Goal: Information Seeking & Learning: Find specific fact

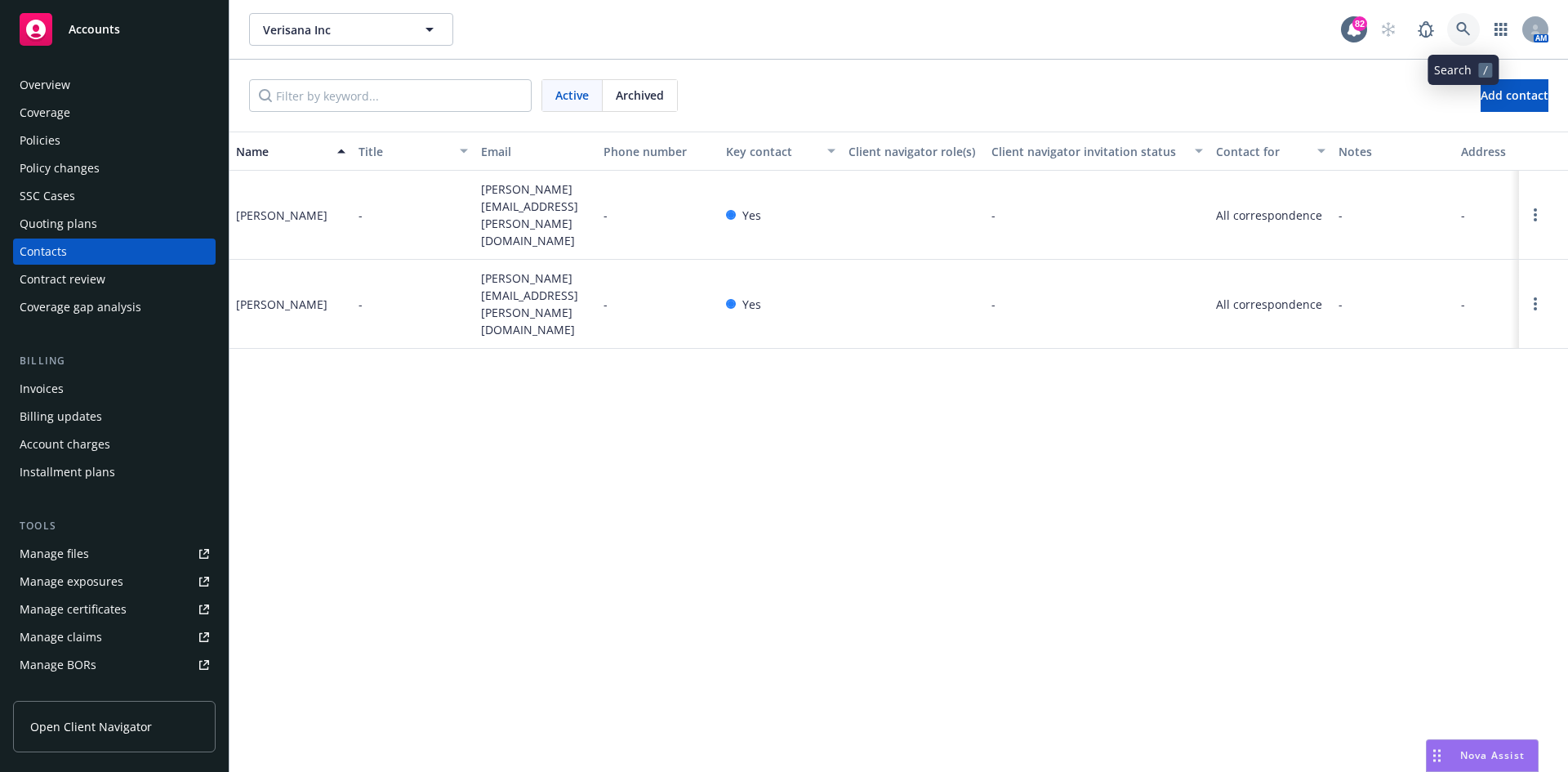
click at [1466, 23] on icon at bounding box center [1462, 29] width 14 height 14
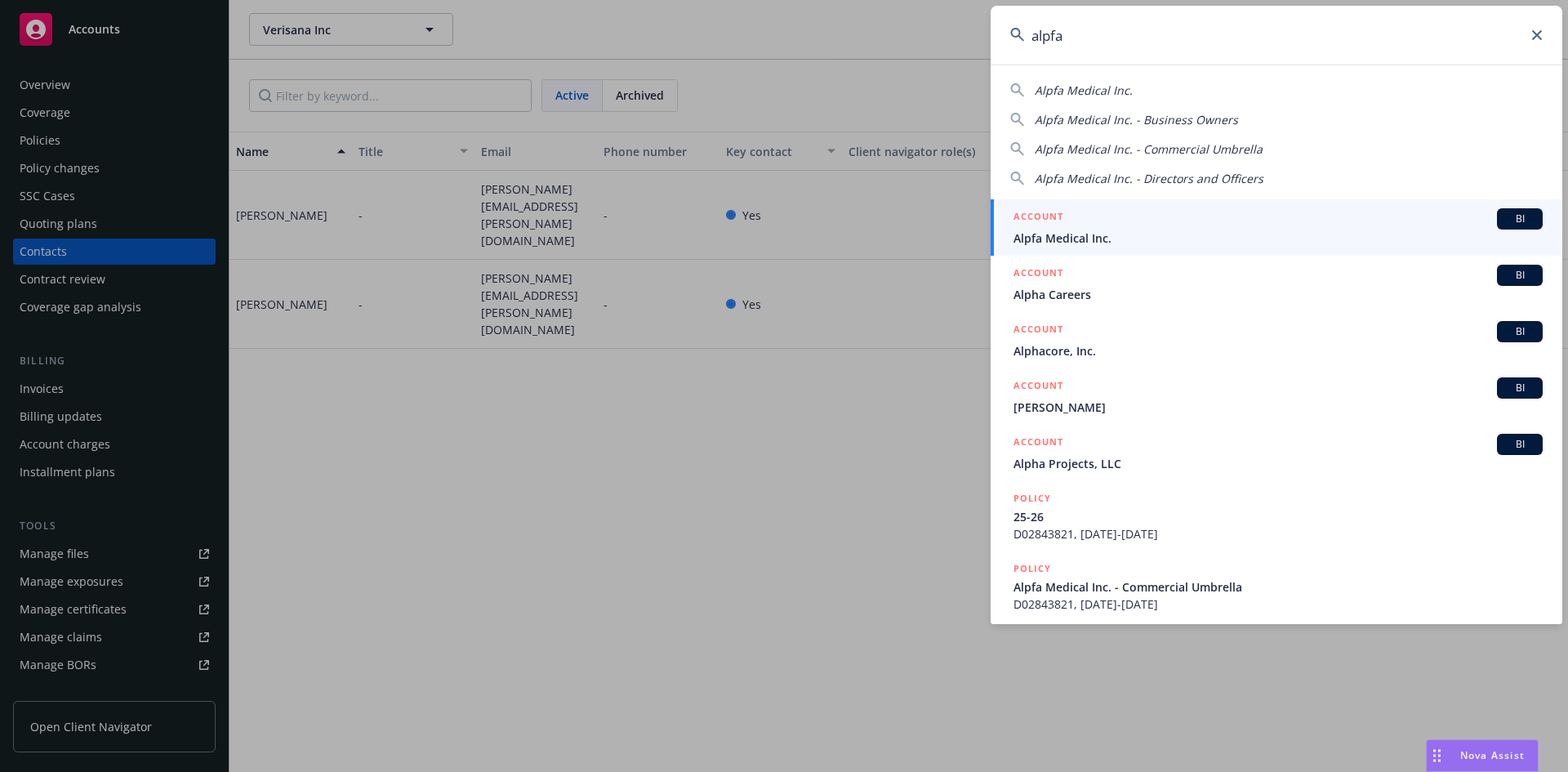
type input "alpfa"
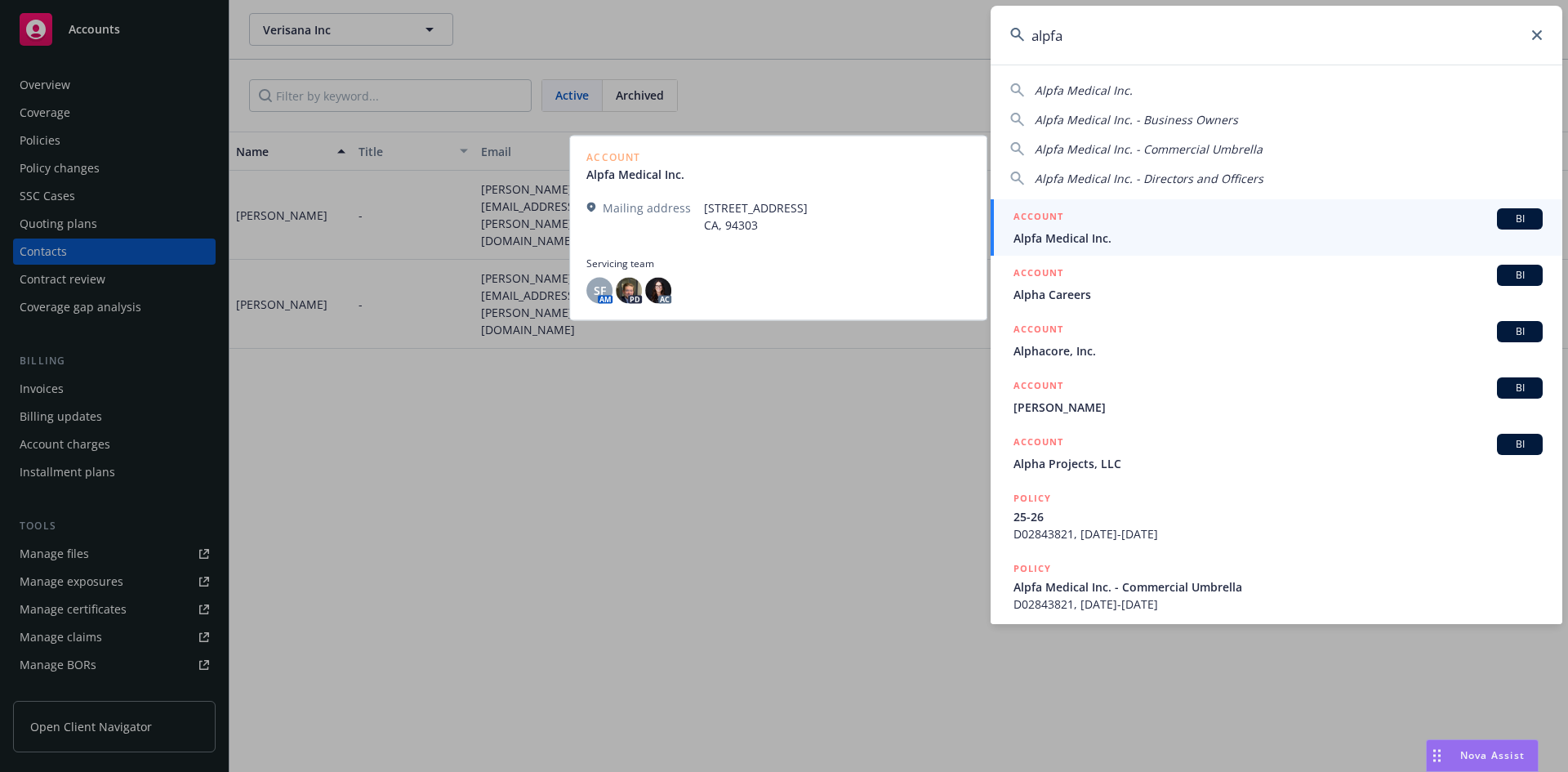
click at [1042, 216] on h5 "ACCOUNT" at bounding box center [1038, 218] width 49 height 20
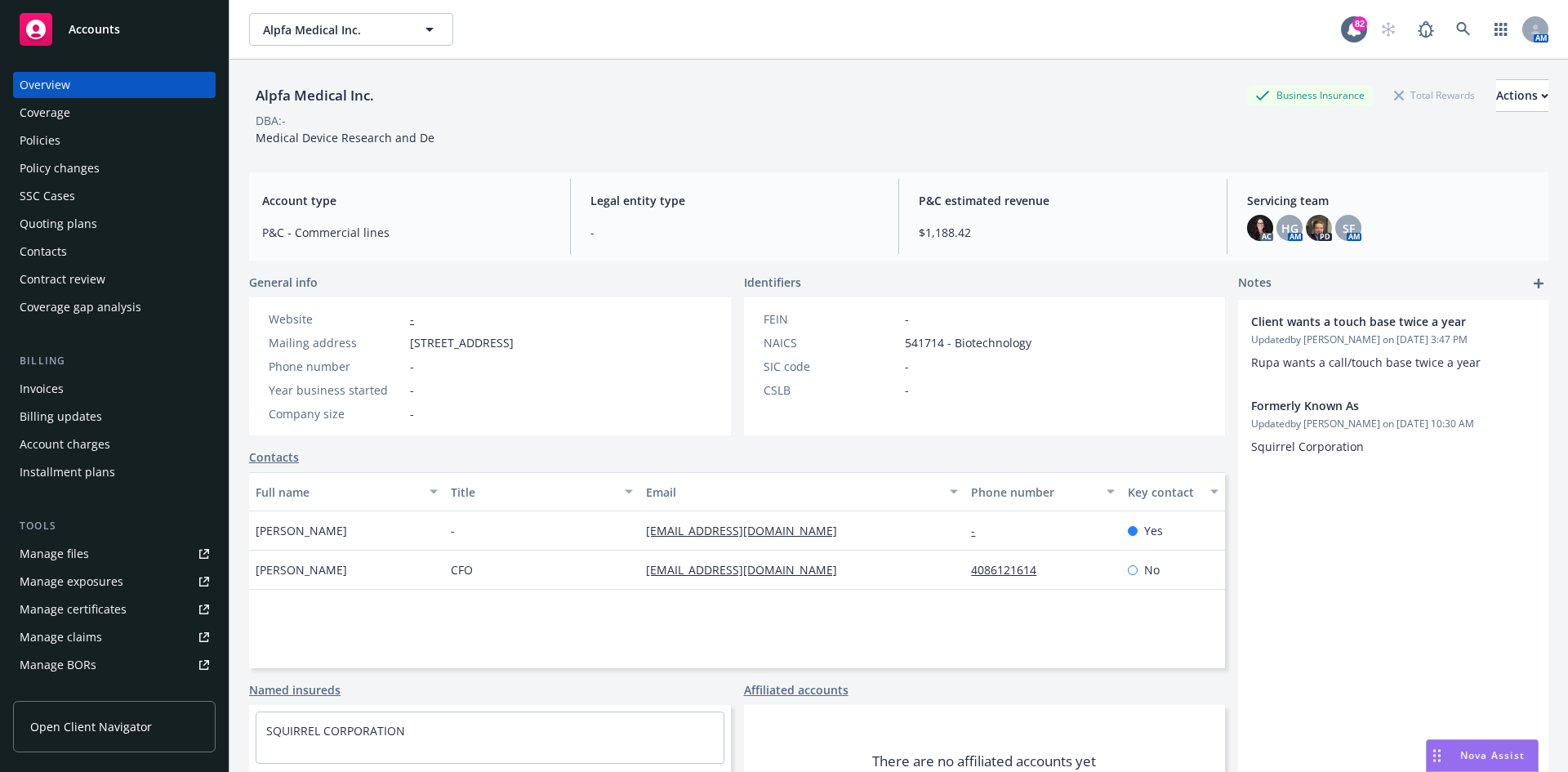
click at [83, 255] on div "Contacts" at bounding box center [114, 251] width 189 height 26
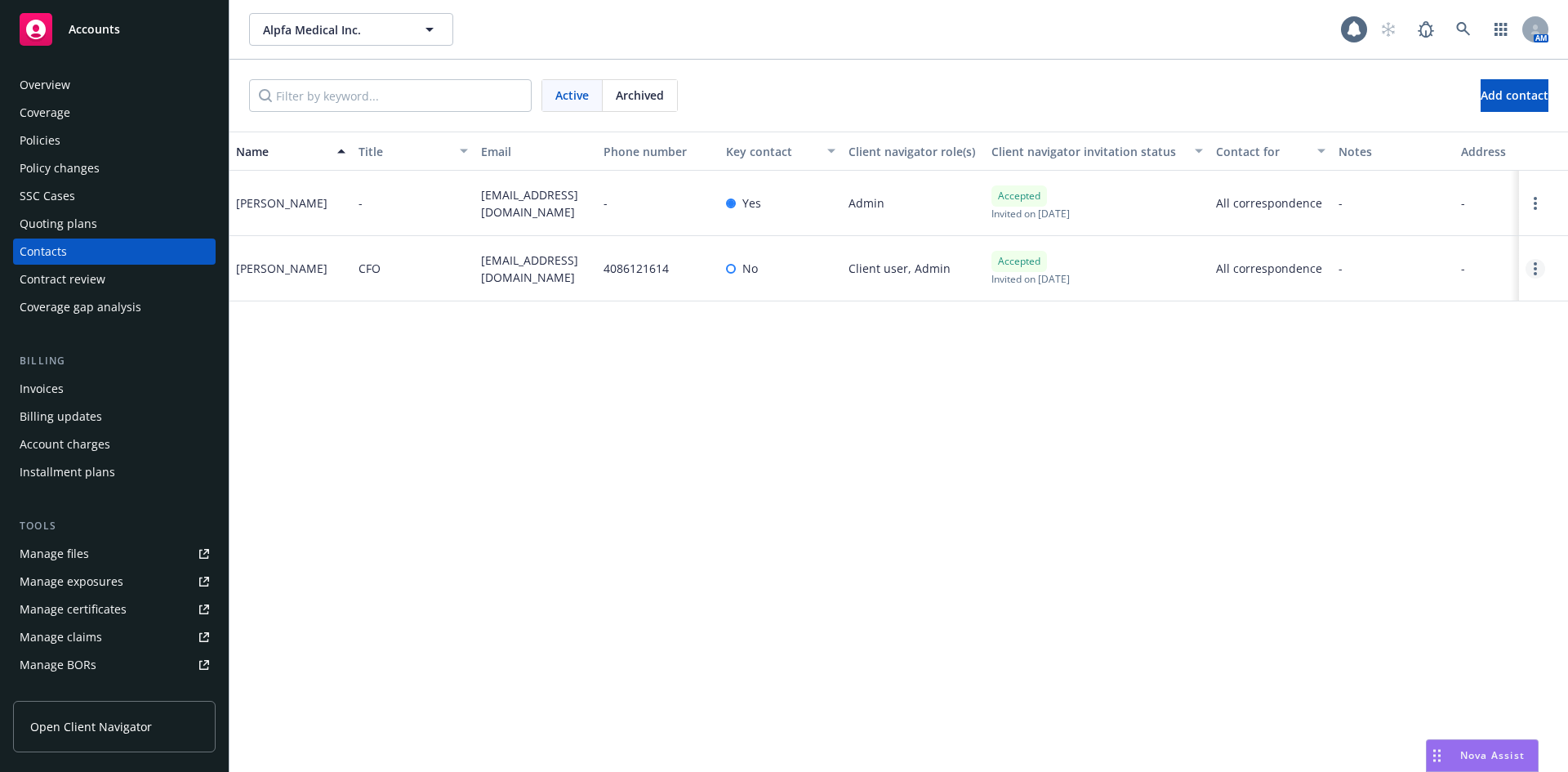
click at [1537, 267] on circle "Open options" at bounding box center [1535, 268] width 3 height 3
click at [1390, 148] on link "Edit contact" at bounding box center [1412, 145] width 223 height 32
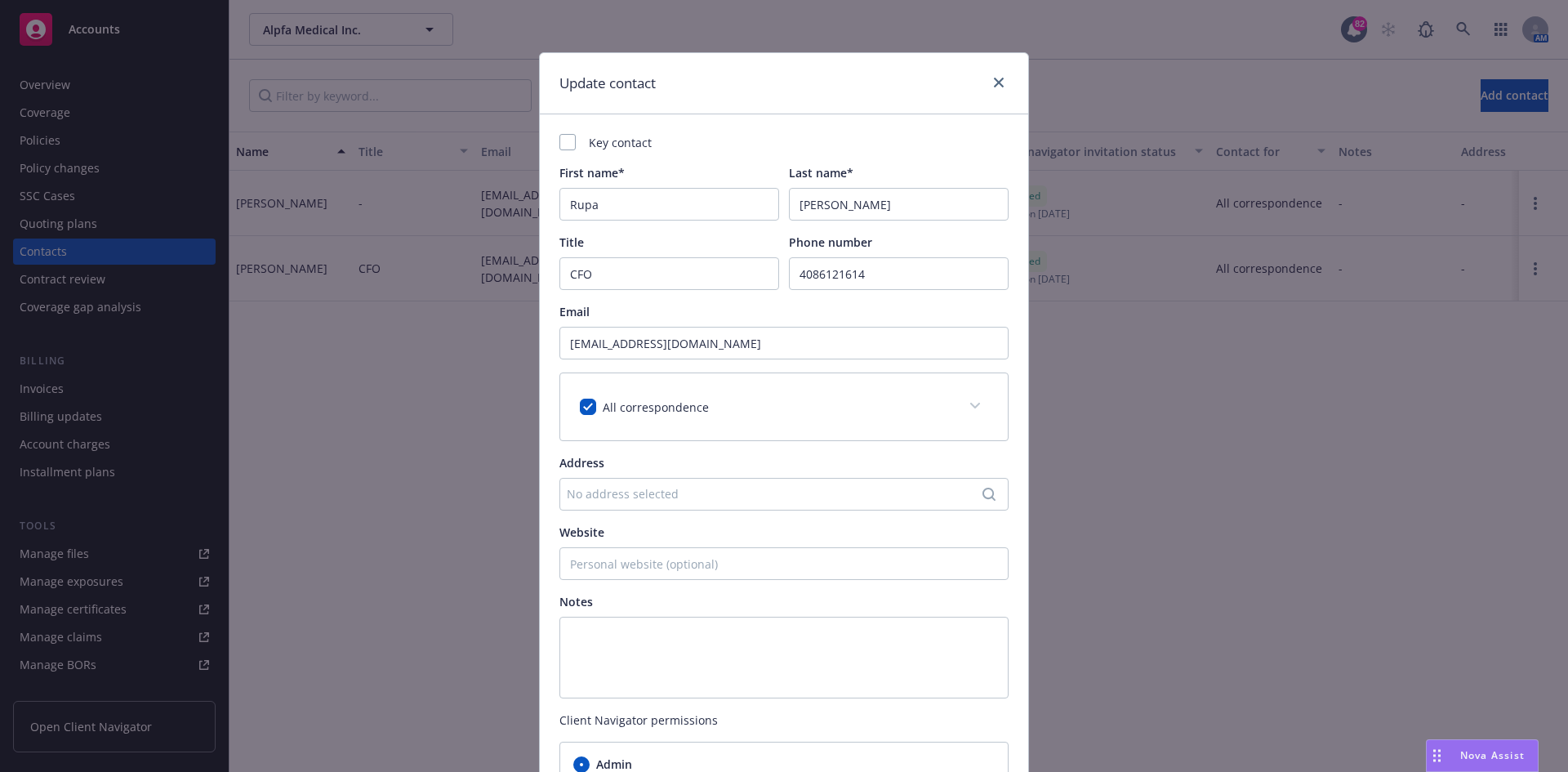
click at [541, 143] on div "Key contact First name* Rupa Last name* Patel Title CFO Phone number 4086121614…" at bounding box center [783, 496] width 488 height 763
click at [565, 144] on div at bounding box center [567, 142] width 16 height 16
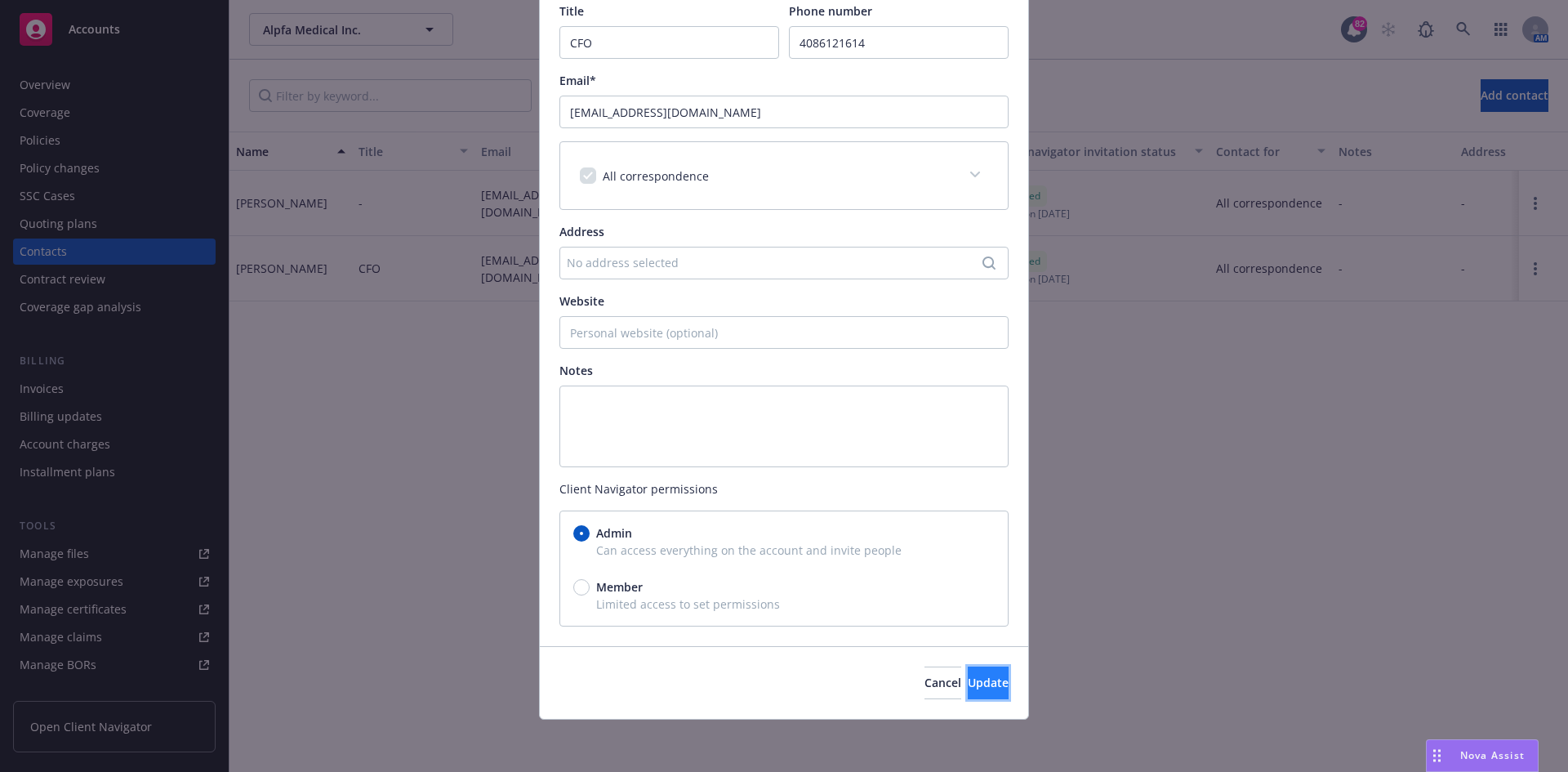
click at [968, 677] on span "Update" at bounding box center [988, 683] width 41 height 15
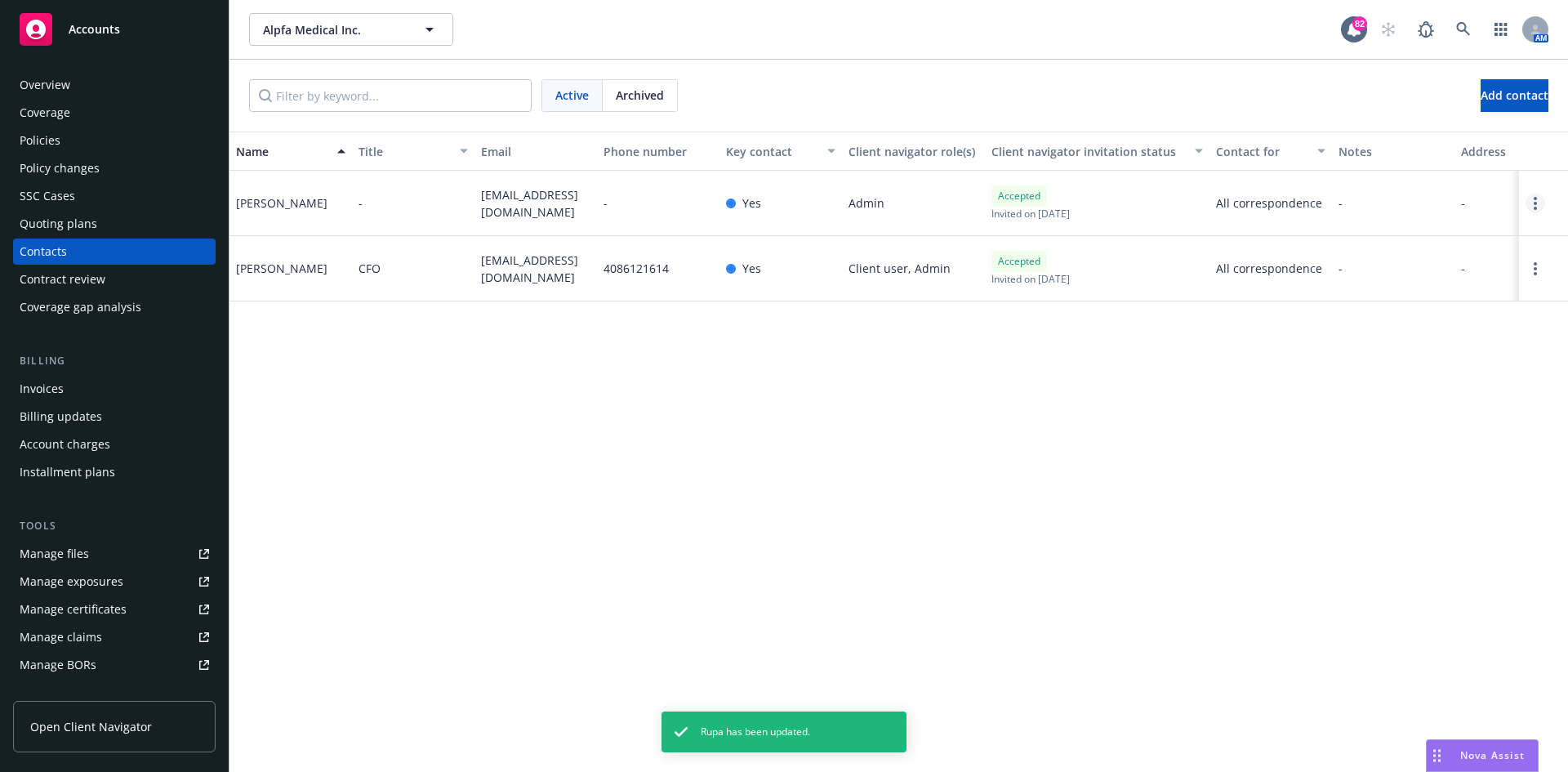
click at [1533, 201] on link "Open options" at bounding box center [1535, 203] width 20 height 20
click at [1354, 80] on link "Edit contact" at bounding box center [1412, 79] width 223 height 32
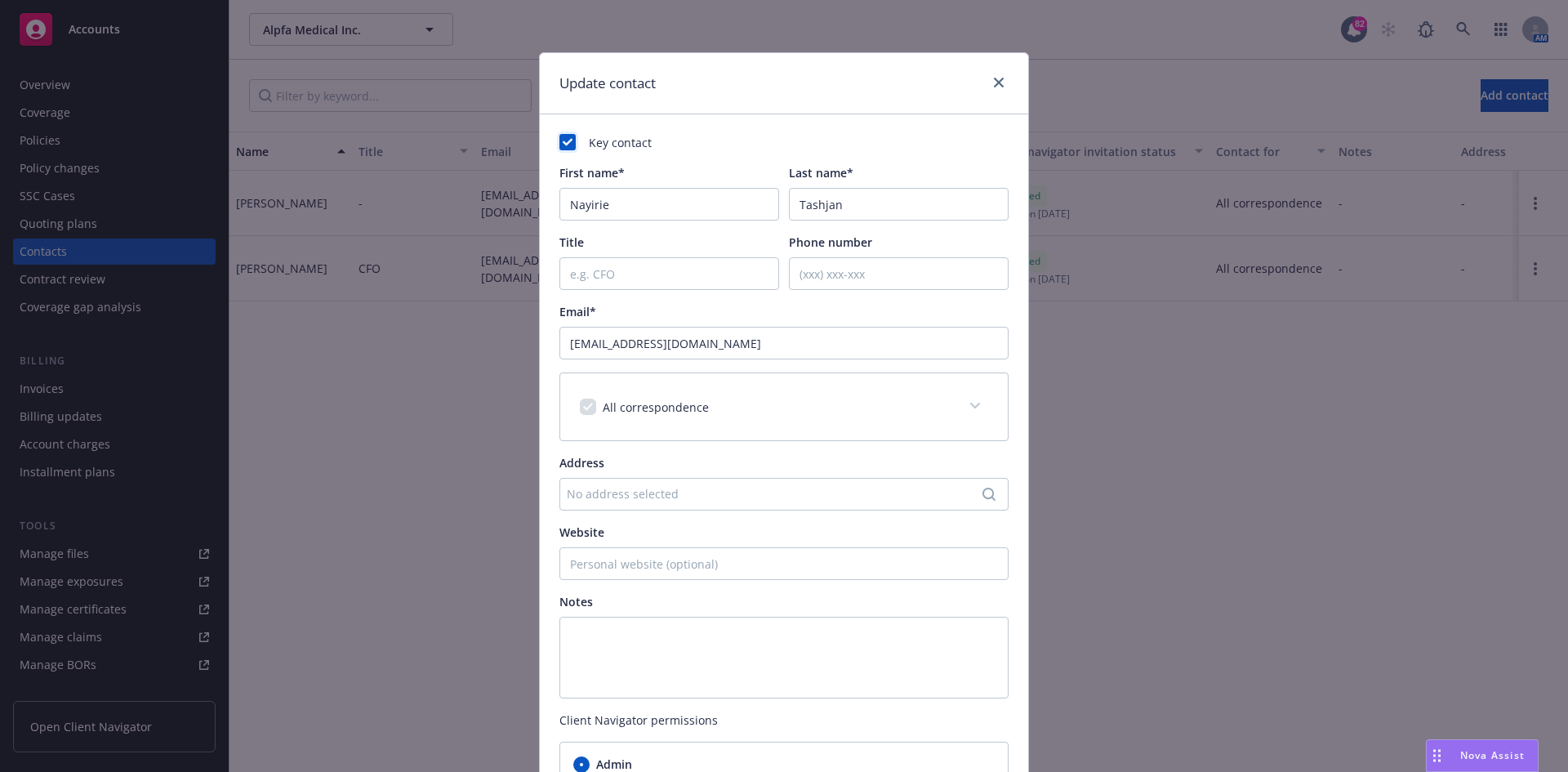
click at [559, 141] on rect at bounding box center [567, 142] width 16 height 16
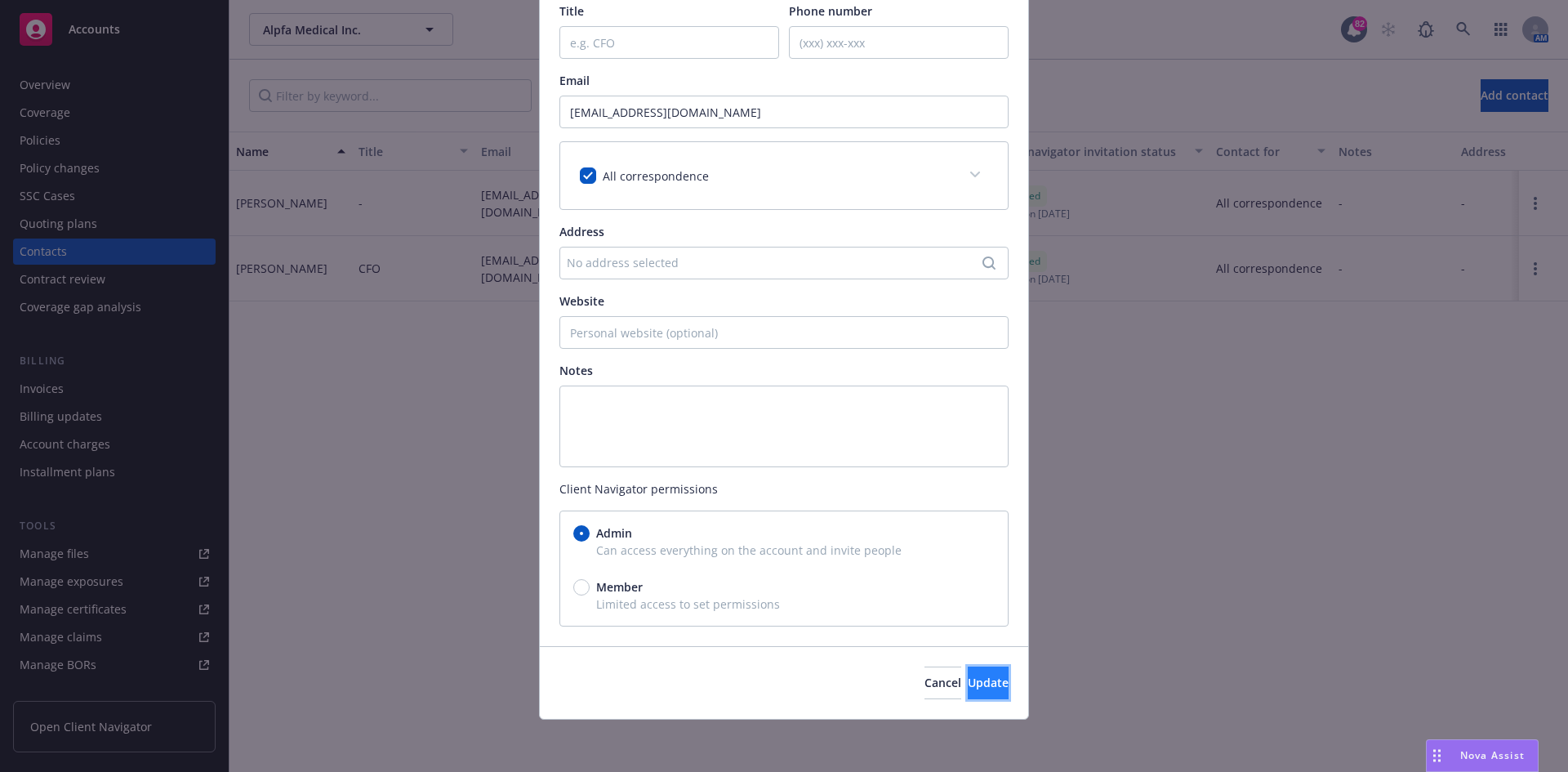
click at [968, 686] on span "Update" at bounding box center [988, 683] width 41 height 15
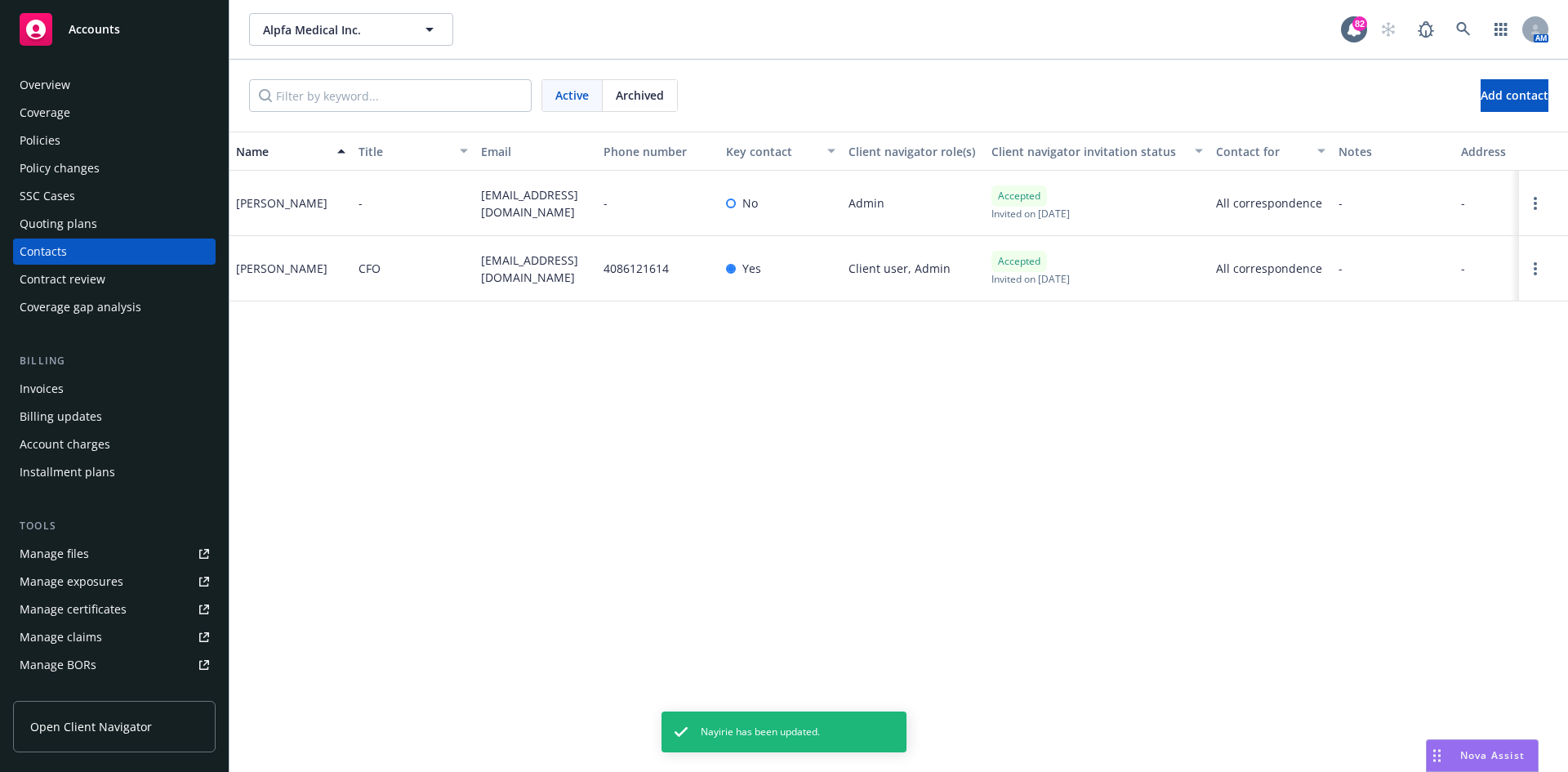
click at [72, 137] on div "Policies" at bounding box center [114, 140] width 189 height 26
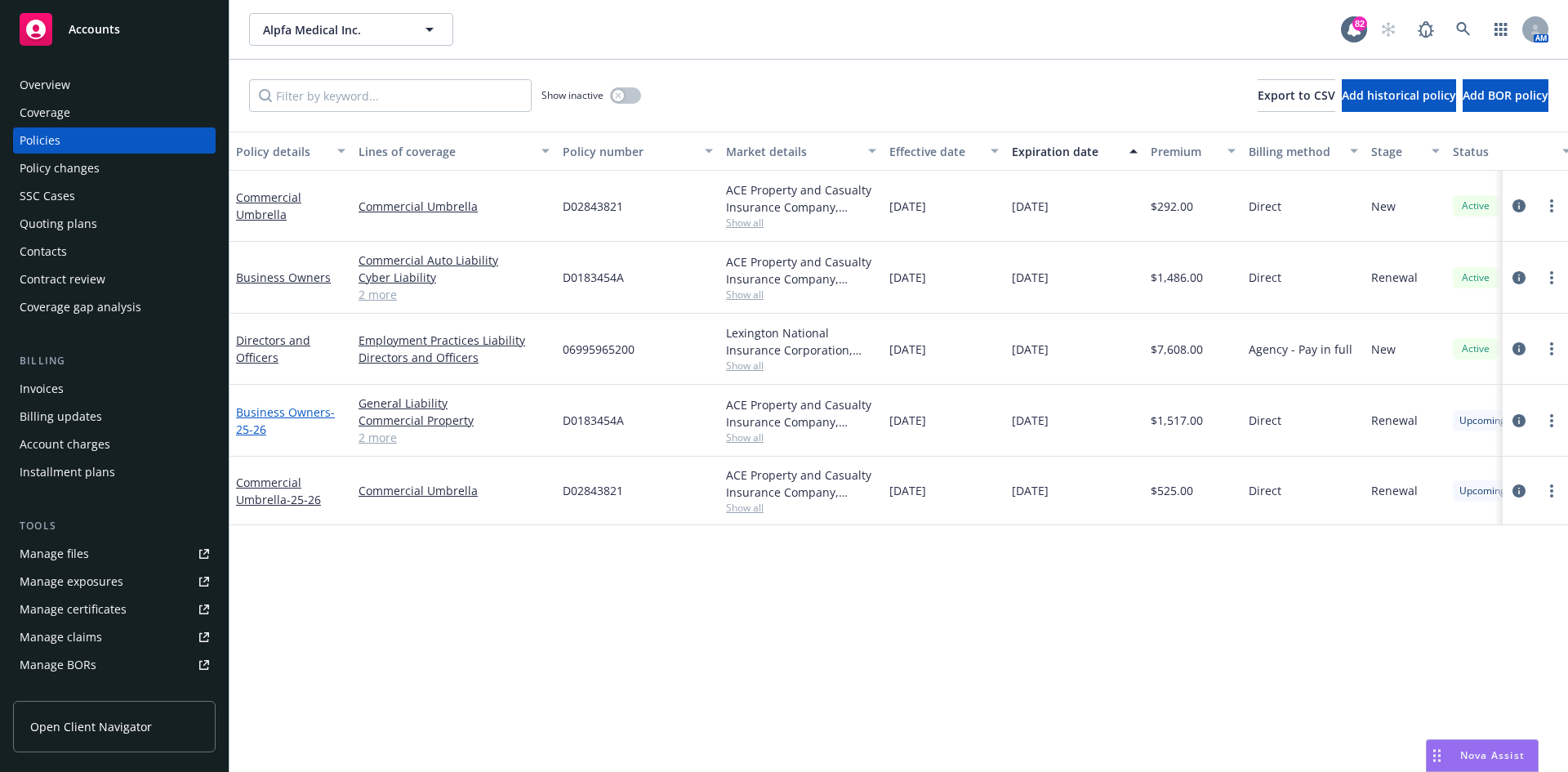
click at [305, 406] on link "Business Owners - 25-26" at bounding box center [285, 421] width 99 height 32
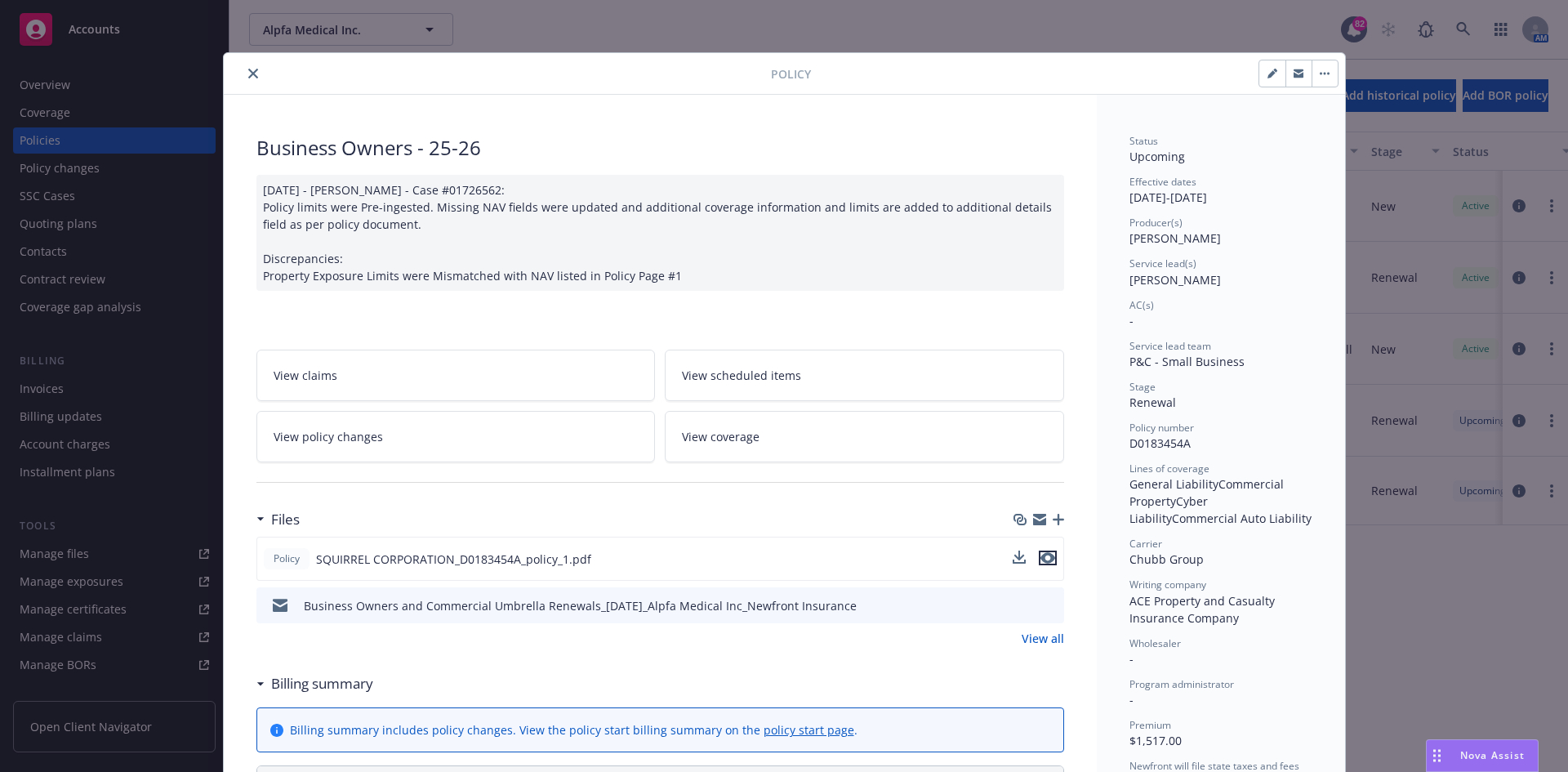
click at [1047, 563] on icon "preview file" at bounding box center [1048, 558] width 14 height 11
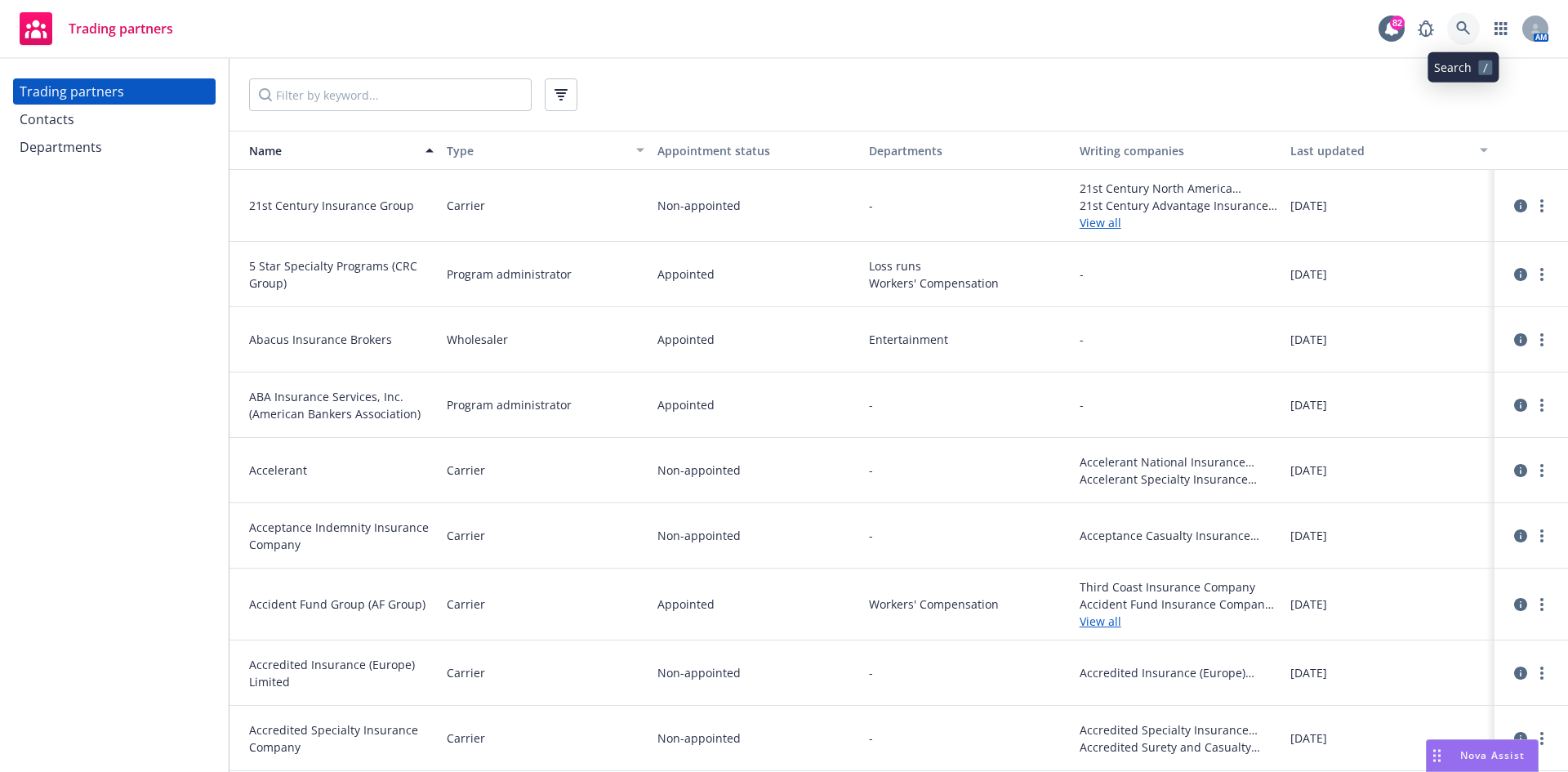
click at [1456, 30] on link at bounding box center [1463, 29] width 32 height 32
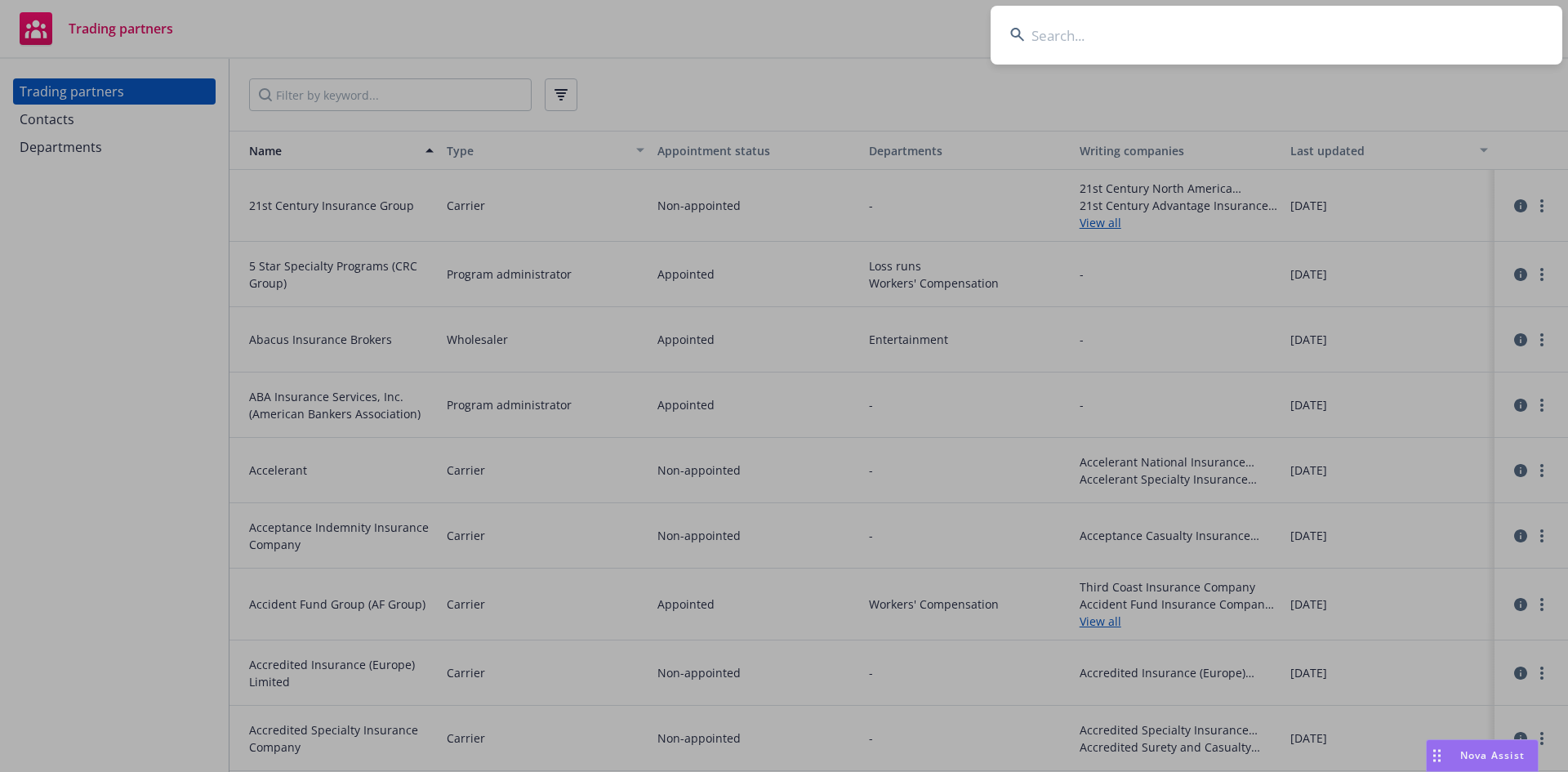
click at [1198, 26] on input at bounding box center [1276, 35] width 572 height 59
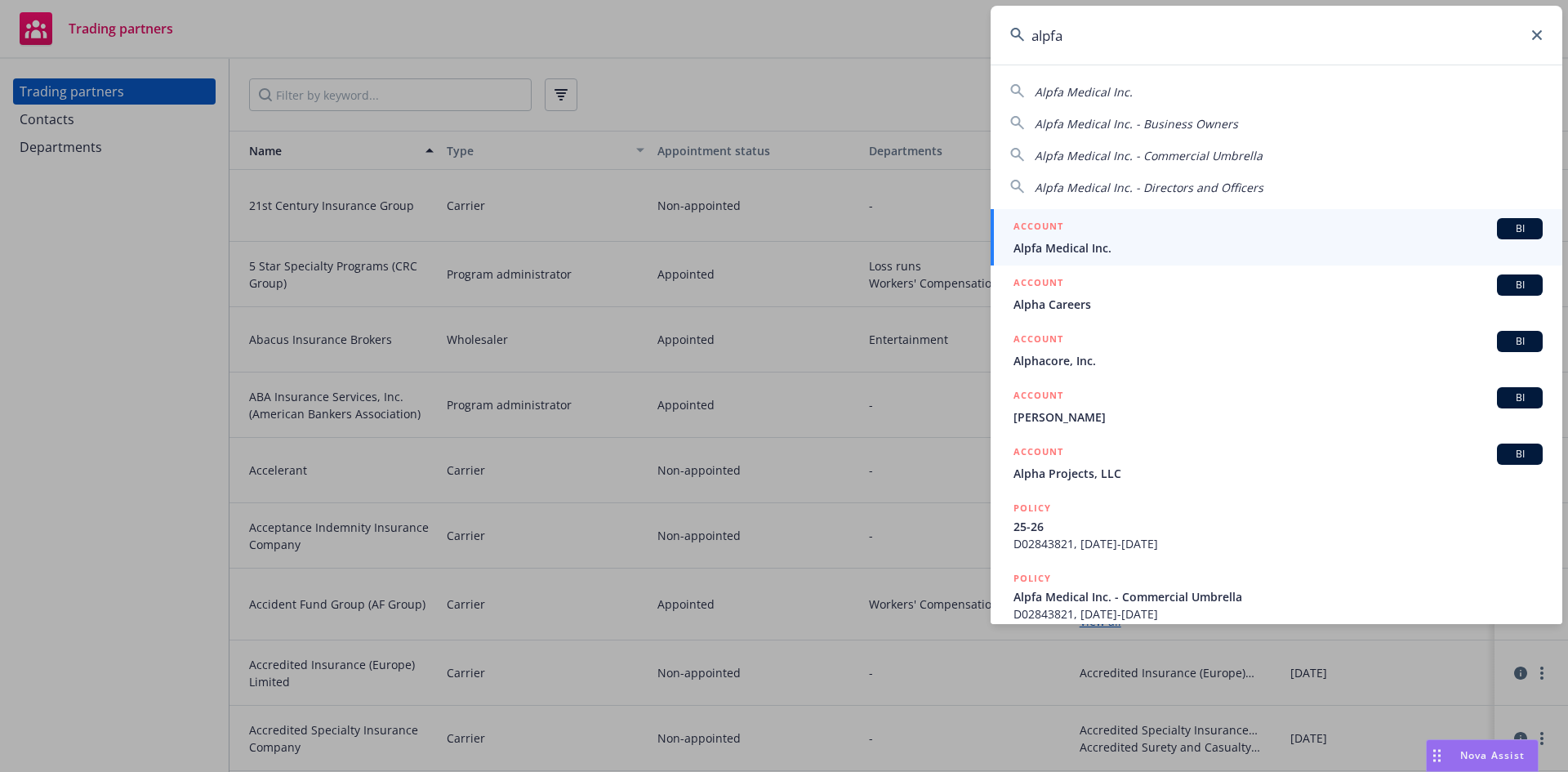
type input "alpfa"
click at [1041, 219] on h5 "ACCOUNT" at bounding box center [1038, 228] width 49 height 20
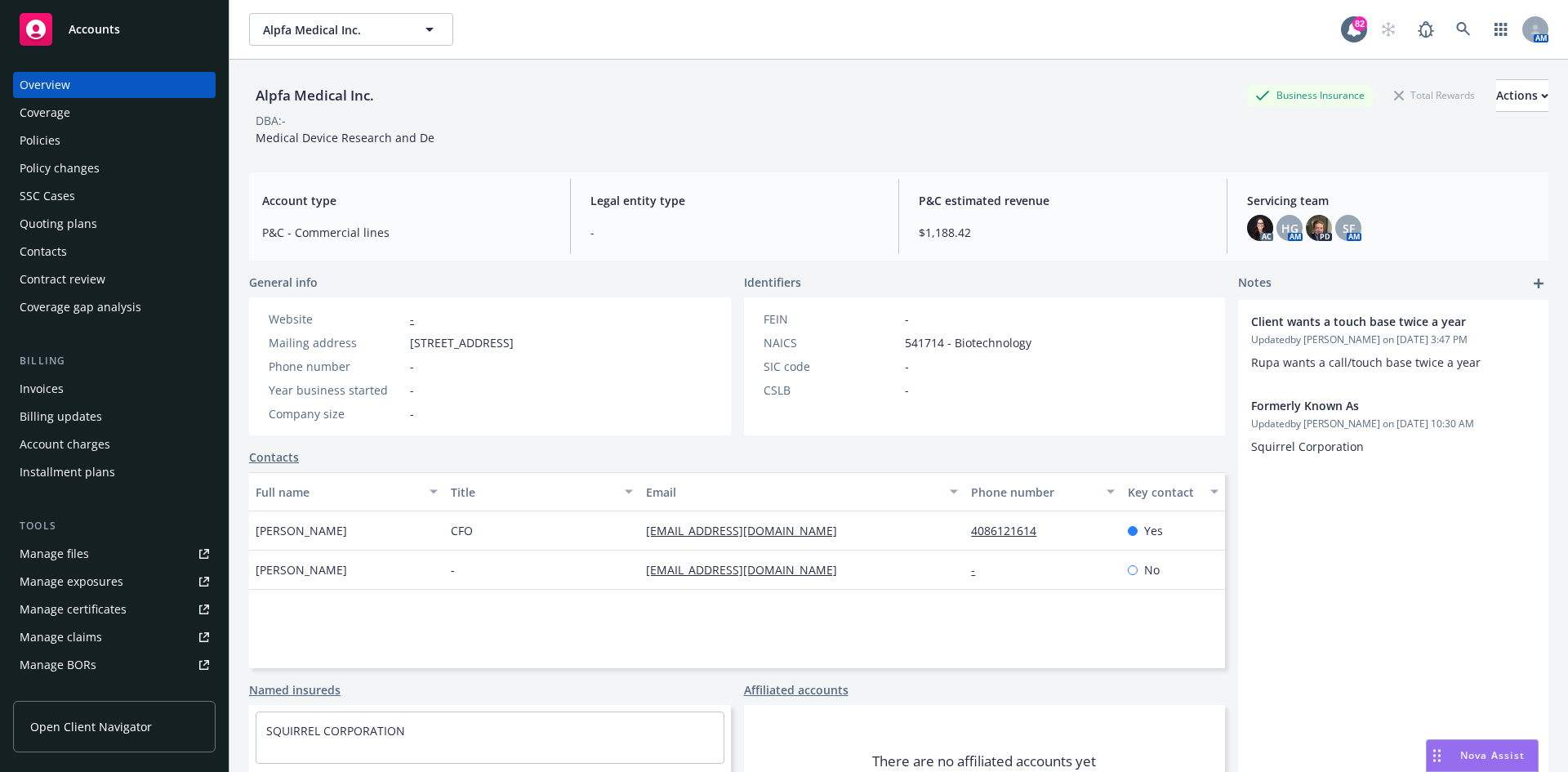
click at [75, 144] on div "Policies" at bounding box center [114, 140] width 189 height 26
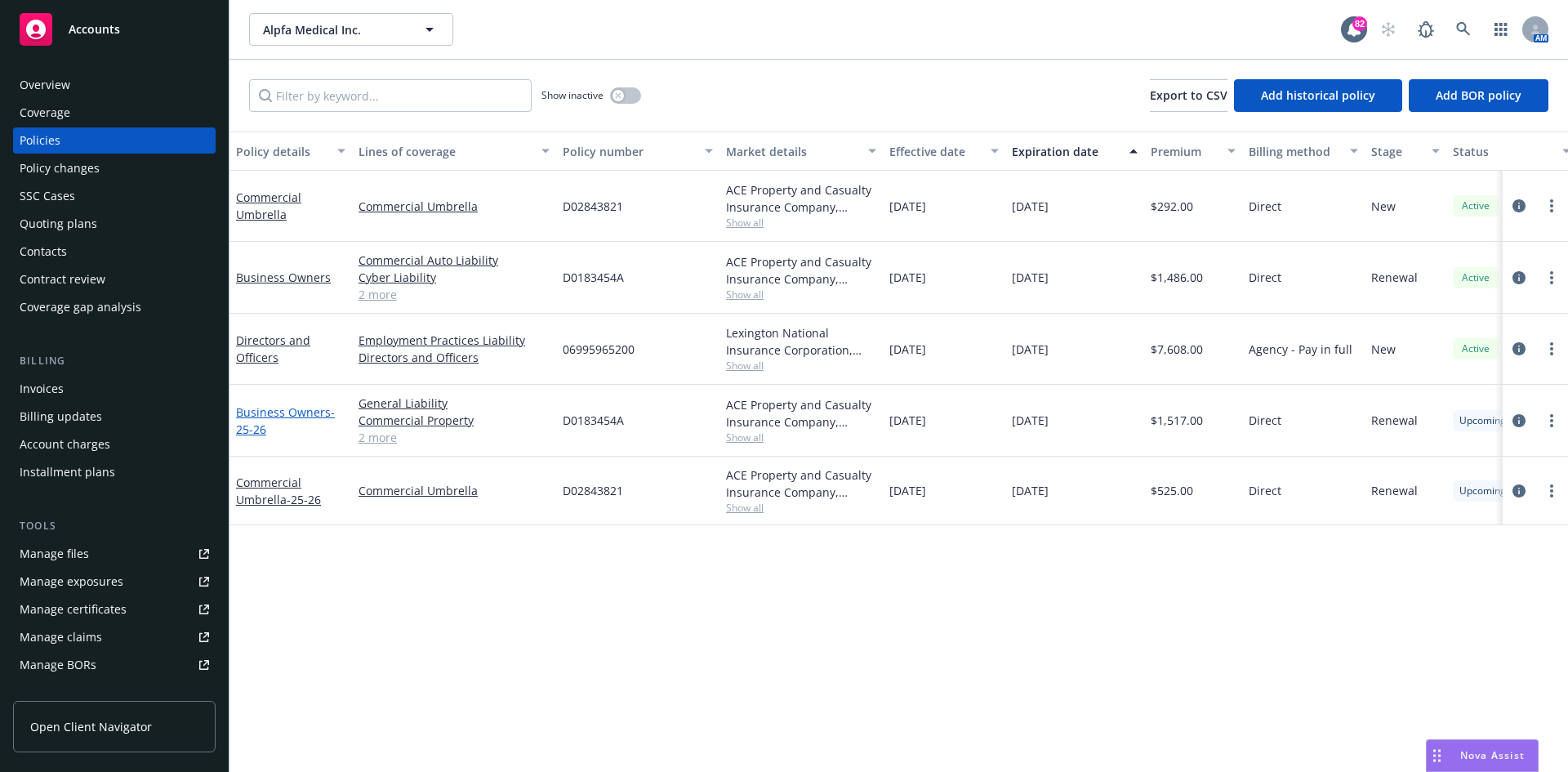
click at [287, 412] on link "Business Owners - 25-26" at bounding box center [285, 421] width 99 height 32
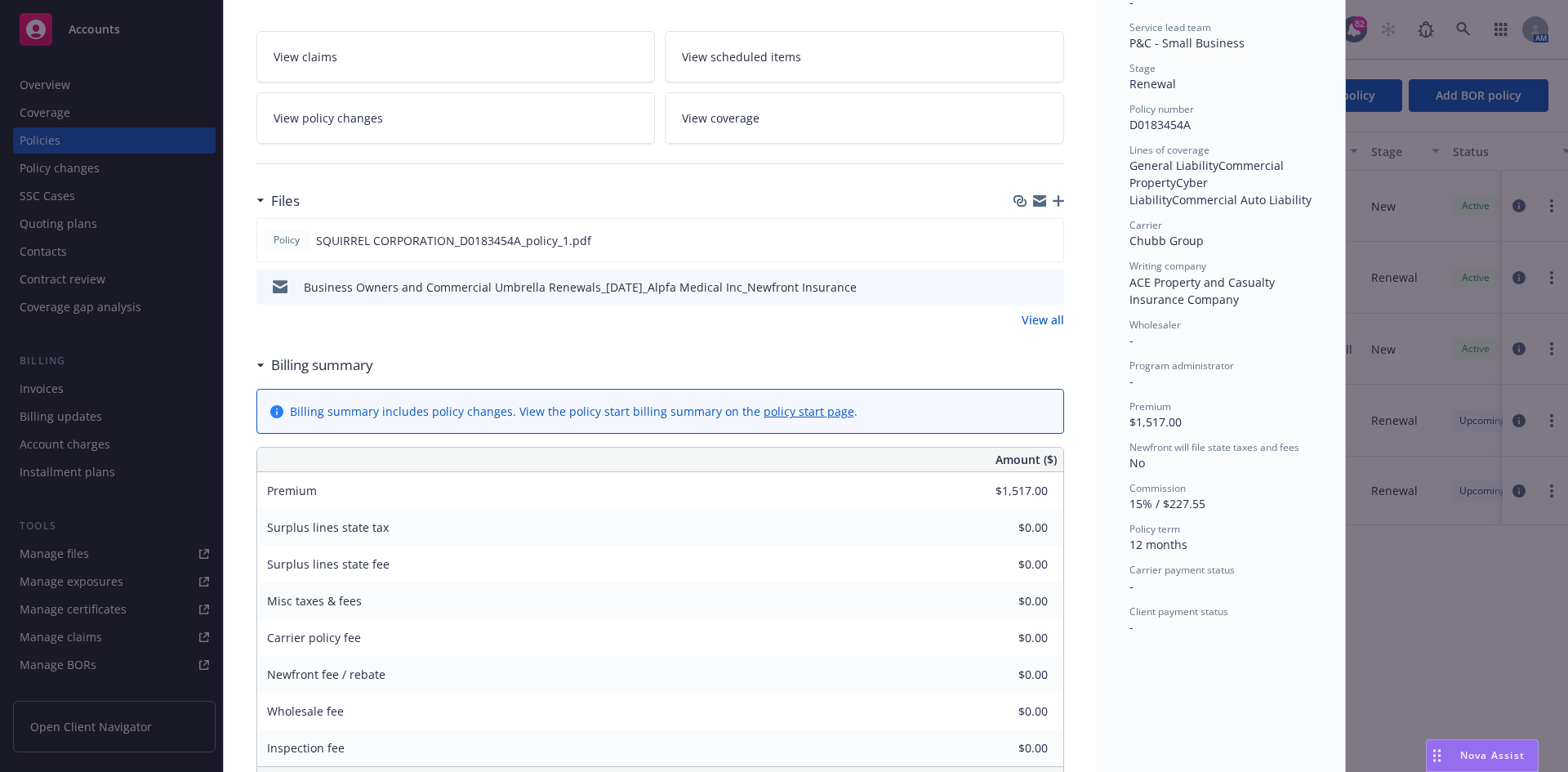
scroll to position [327, 0]
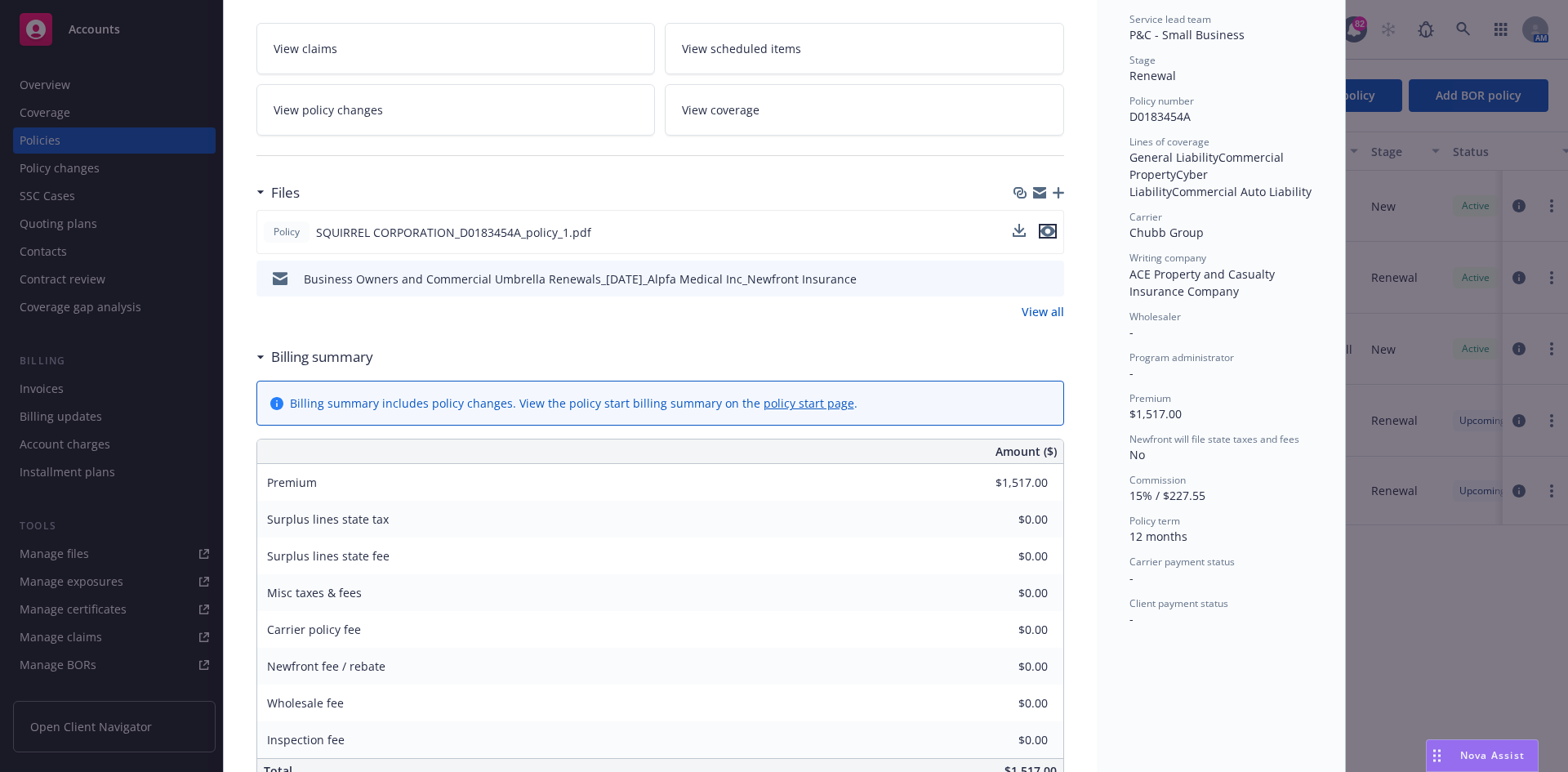
click at [1043, 228] on icon "preview file" at bounding box center [1048, 231] width 14 height 11
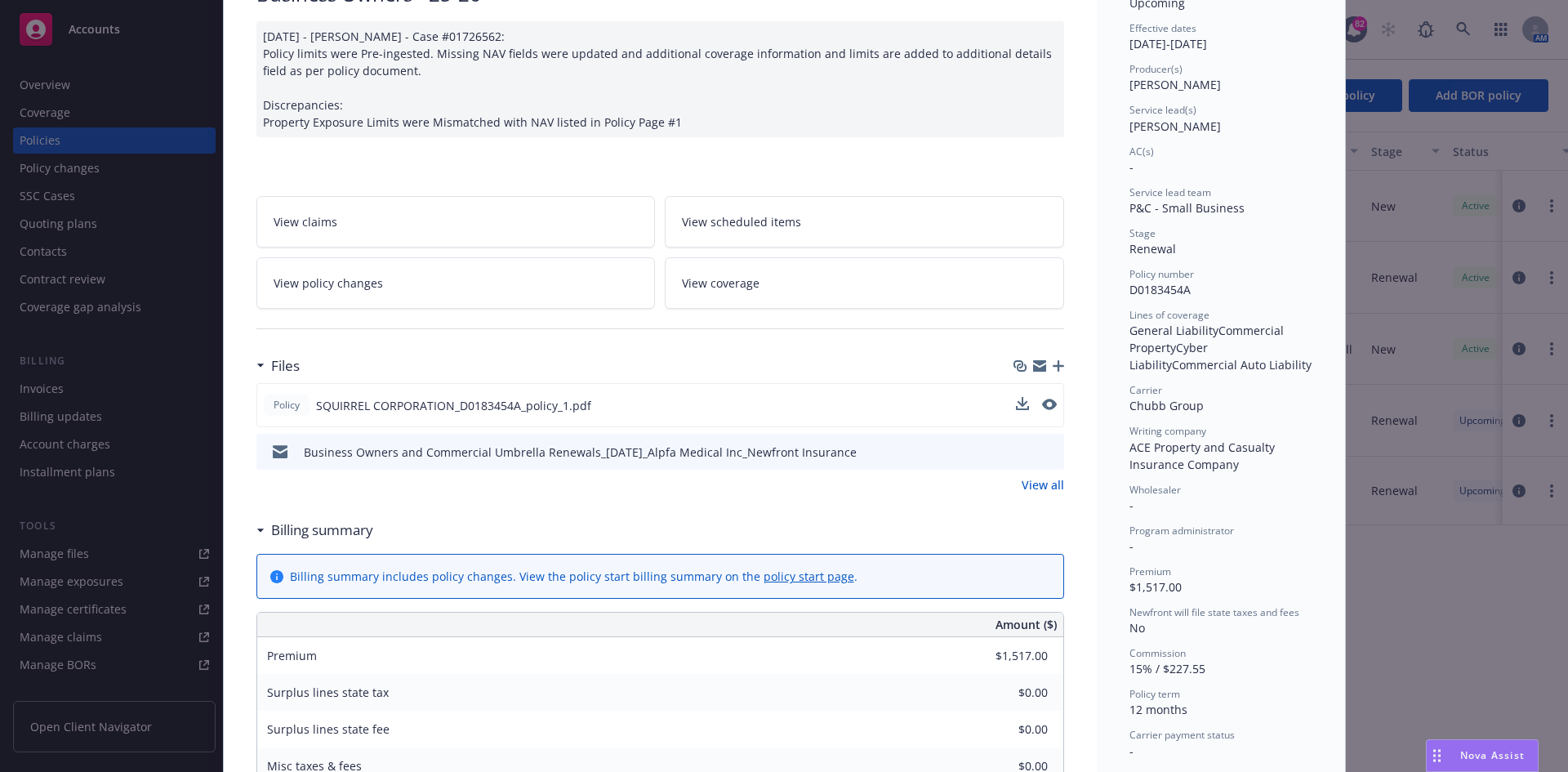
scroll to position [0, 0]
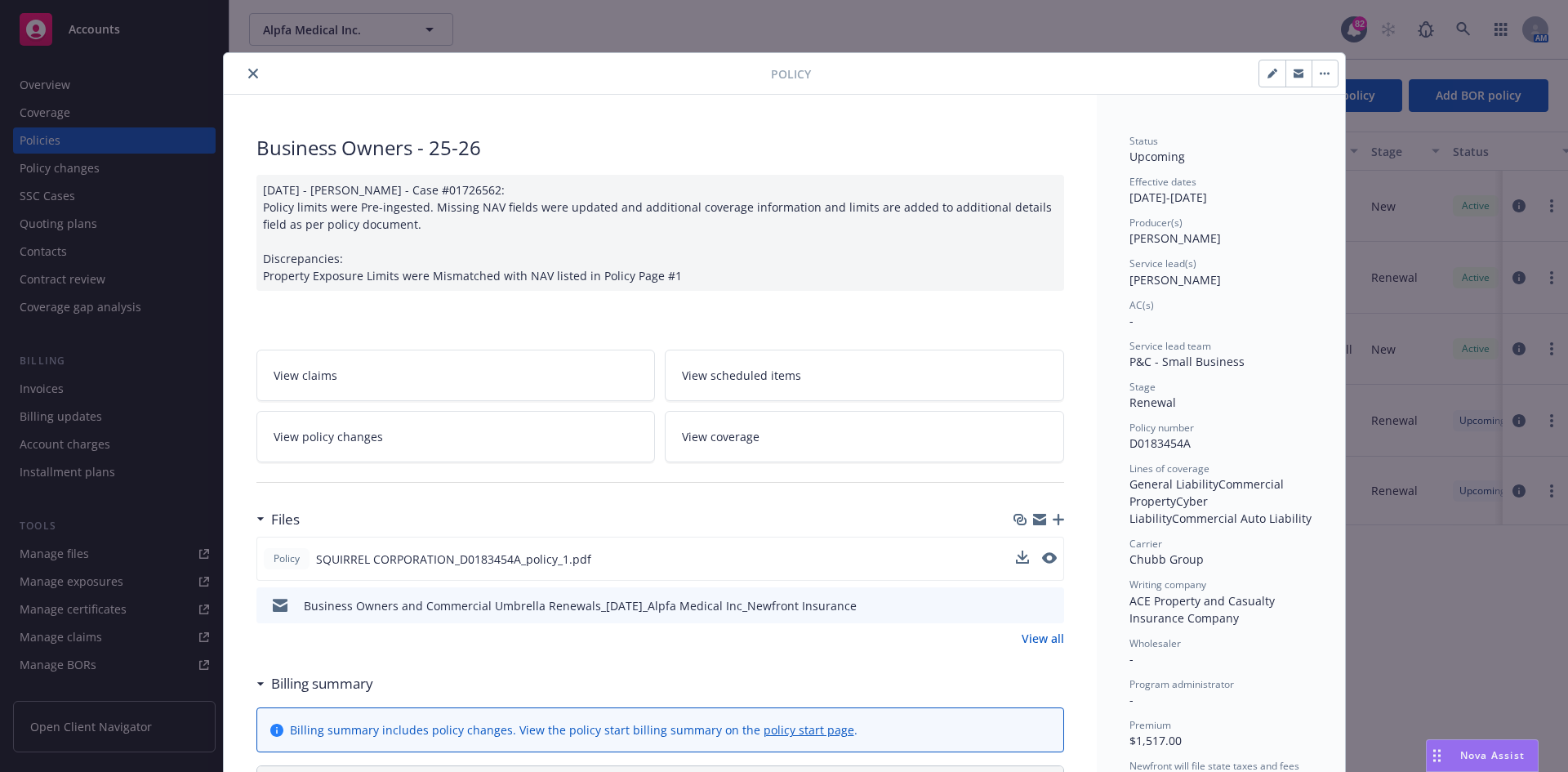
click at [248, 67] on button "close" at bounding box center [253, 73] width 20 height 20
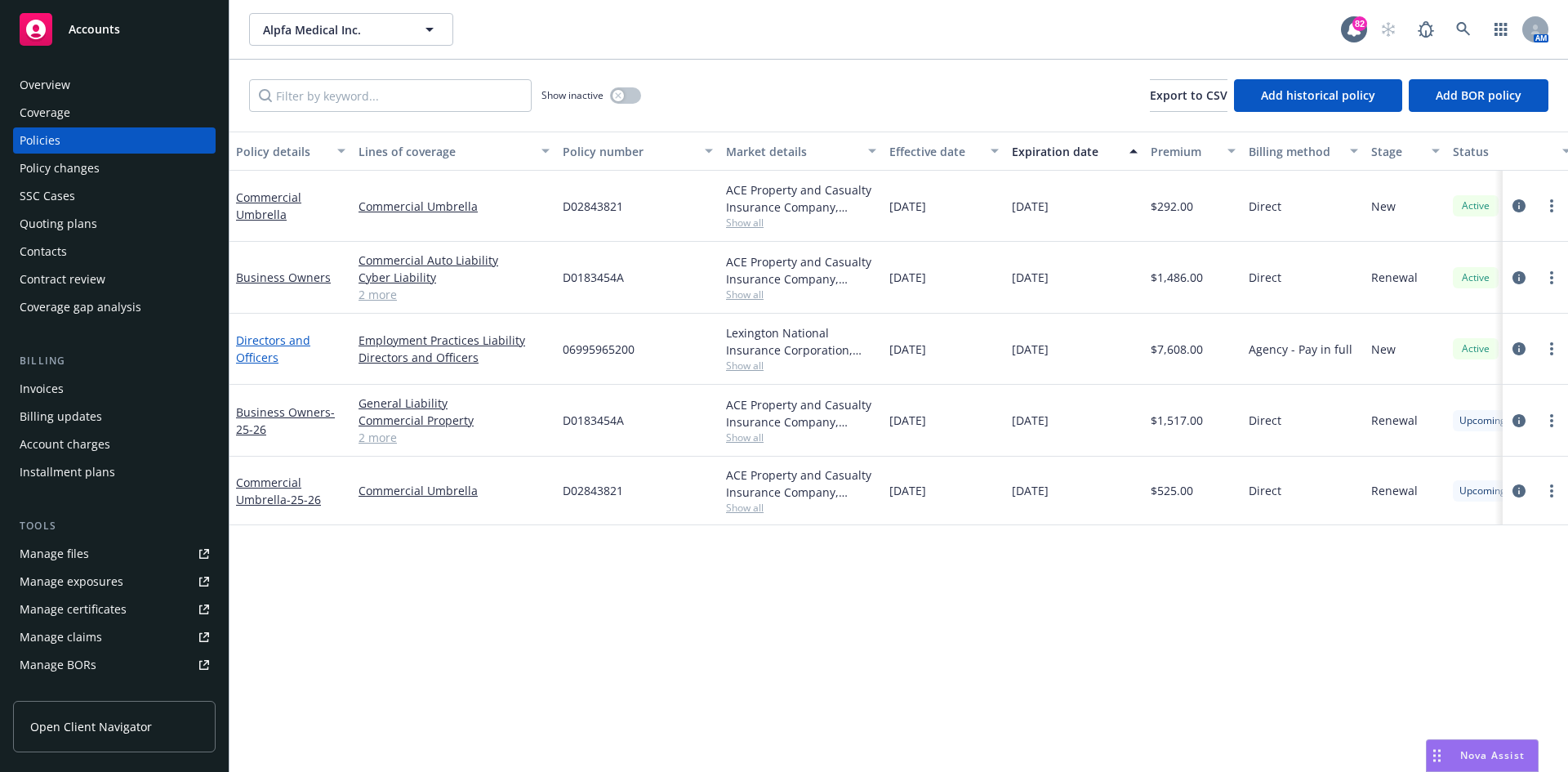
click at [284, 338] on link "Directors and Officers" at bounding box center [273, 348] width 74 height 32
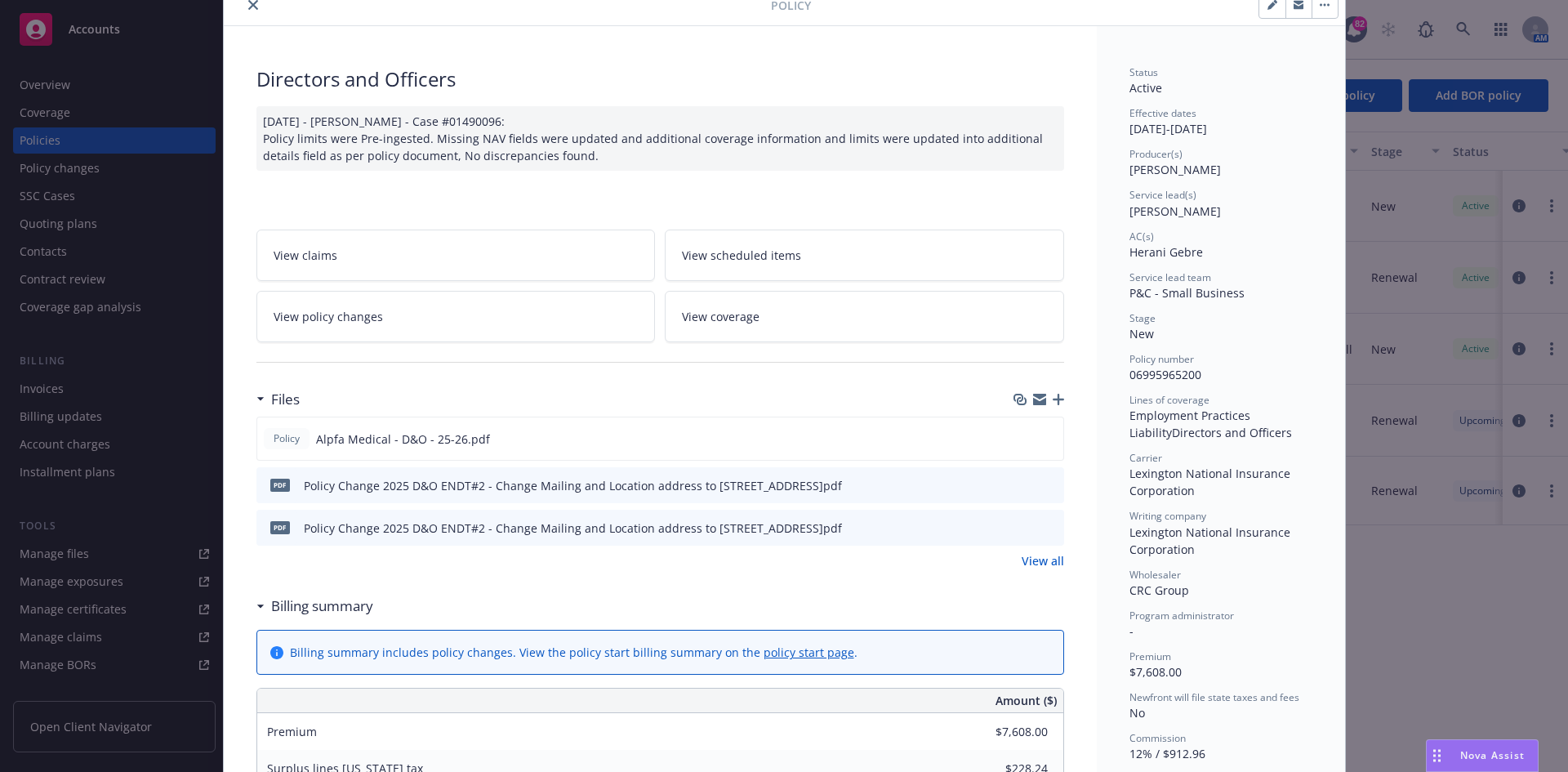
scroll to position [164, 0]
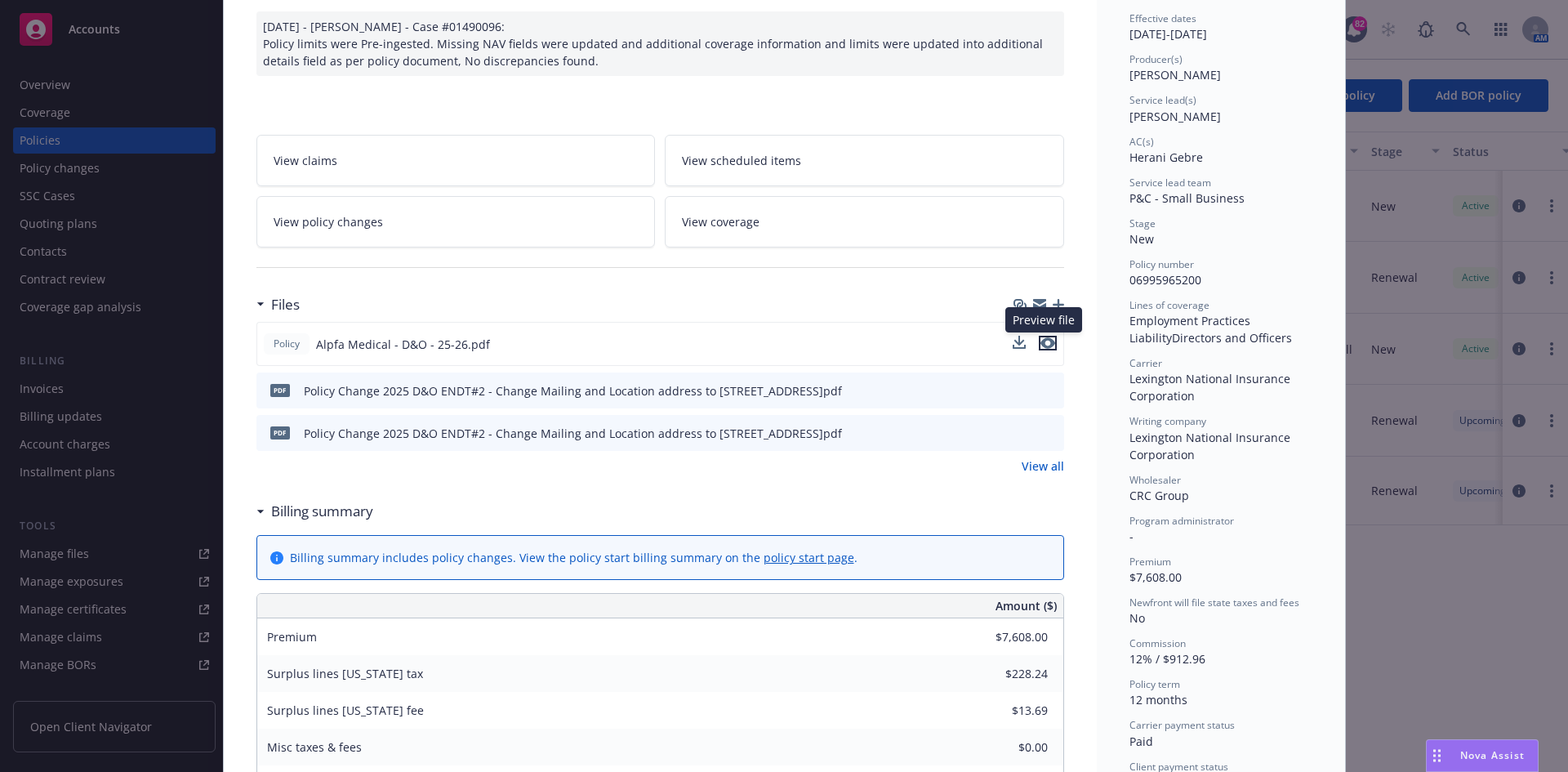
click at [1047, 341] on icon "preview file" at bounding box center [1048, 344] width 14 height 11
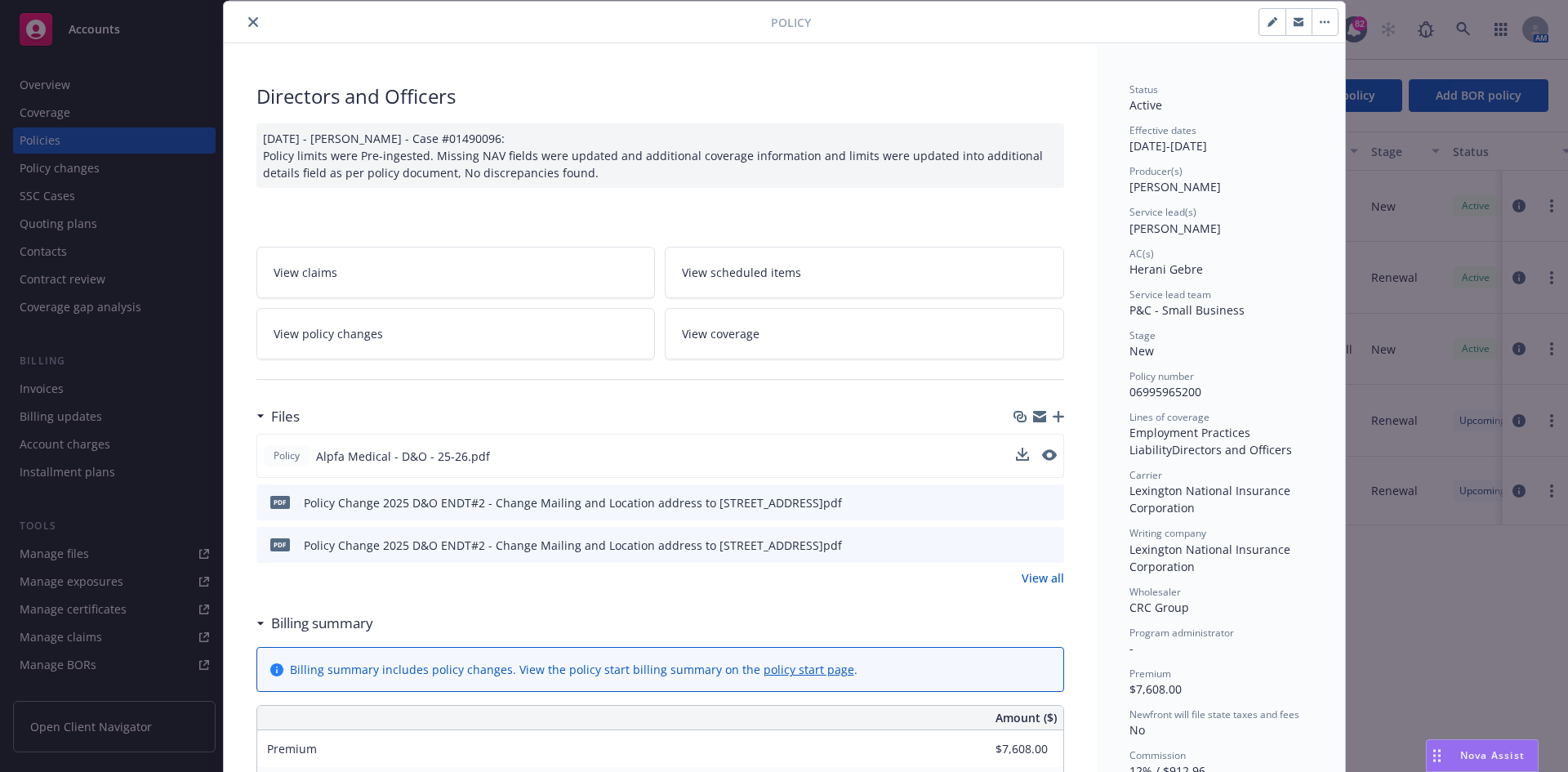
scroll to position [0, 0]
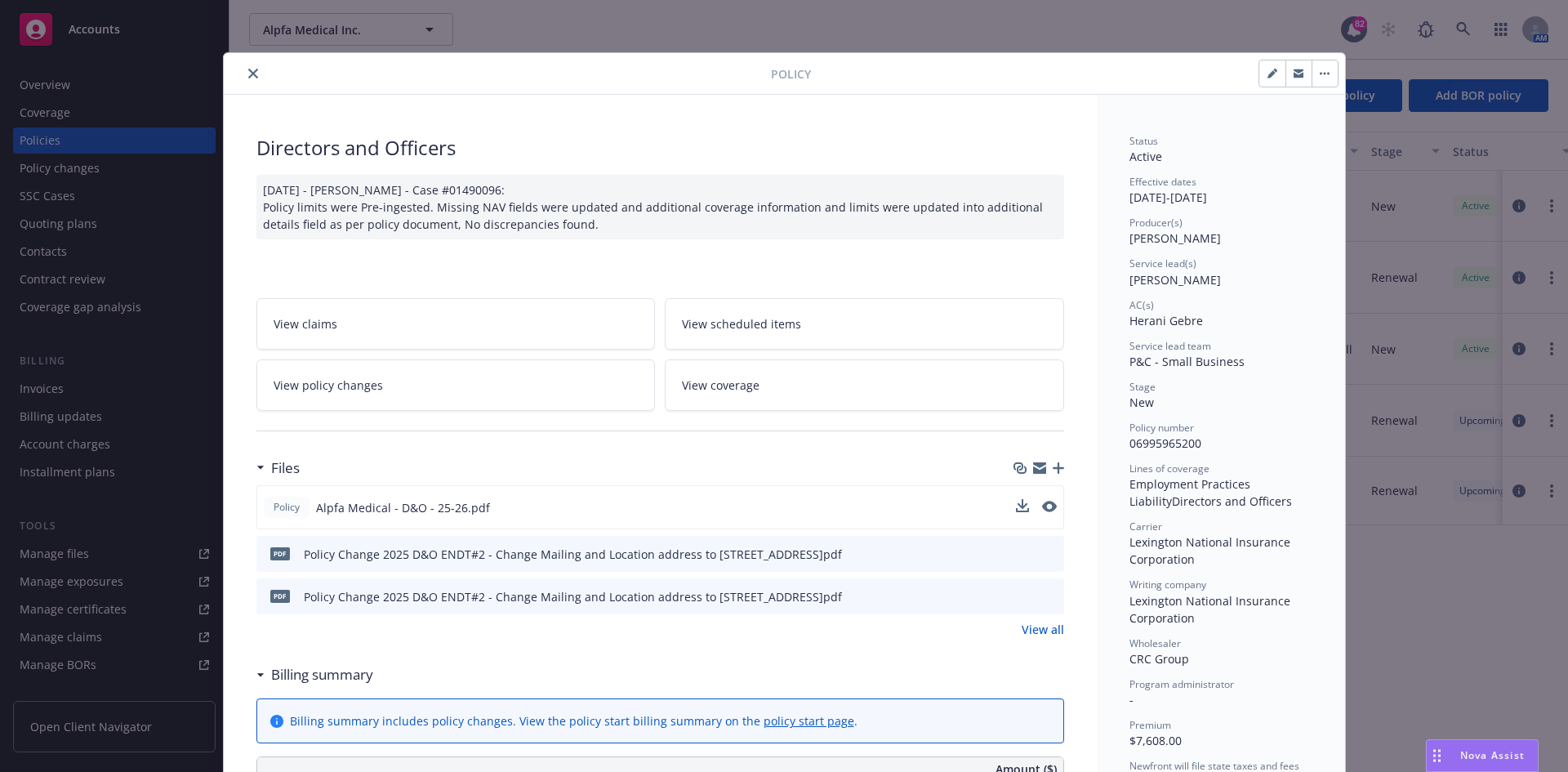
click at [248, 70] on icon "close" at bounding box center [253, 73] width 10 height 10
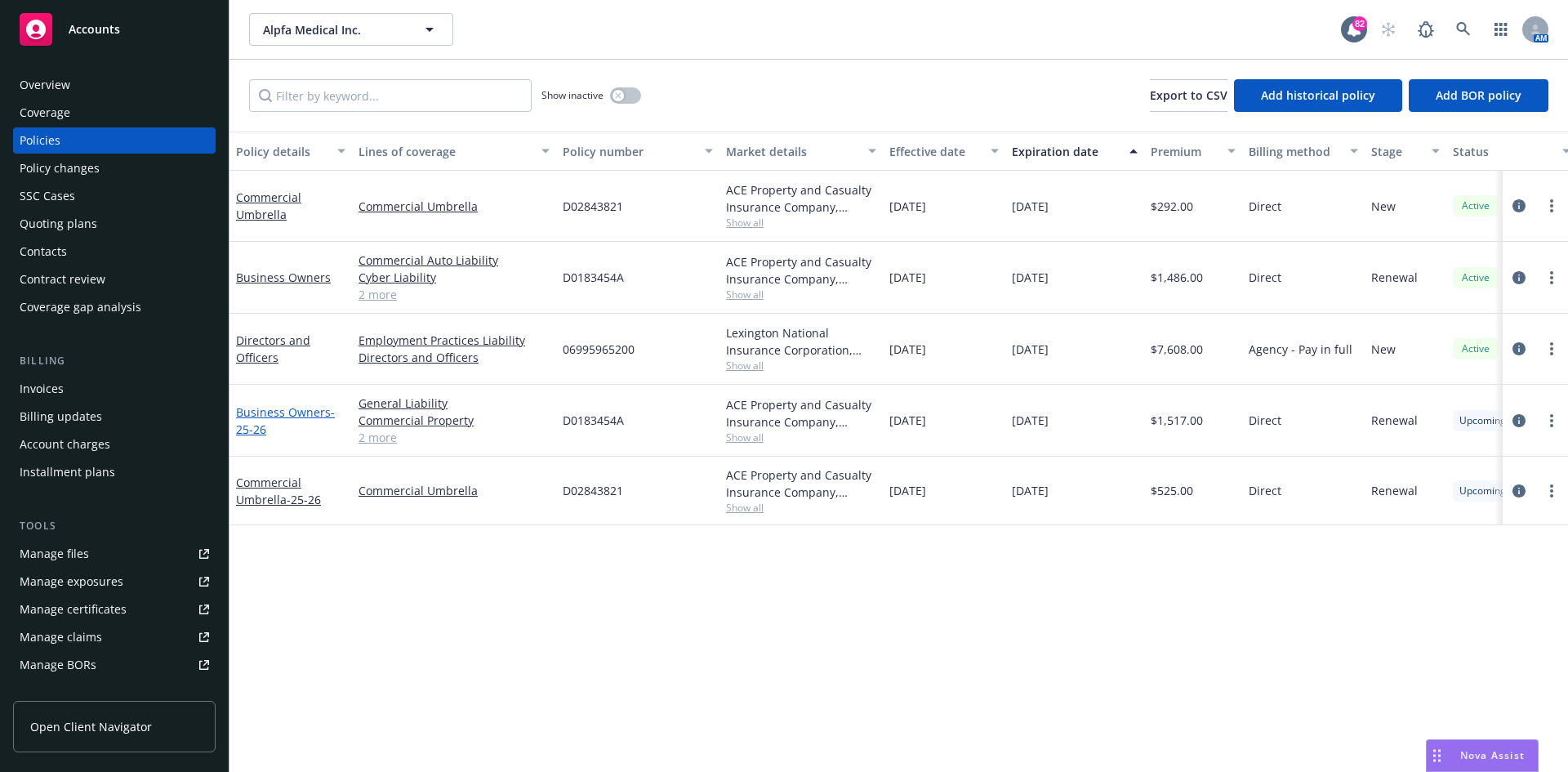
click at [268, 411] on link "Business Owners - 25-26" at bounding box center [285, 421] width 99 height 32
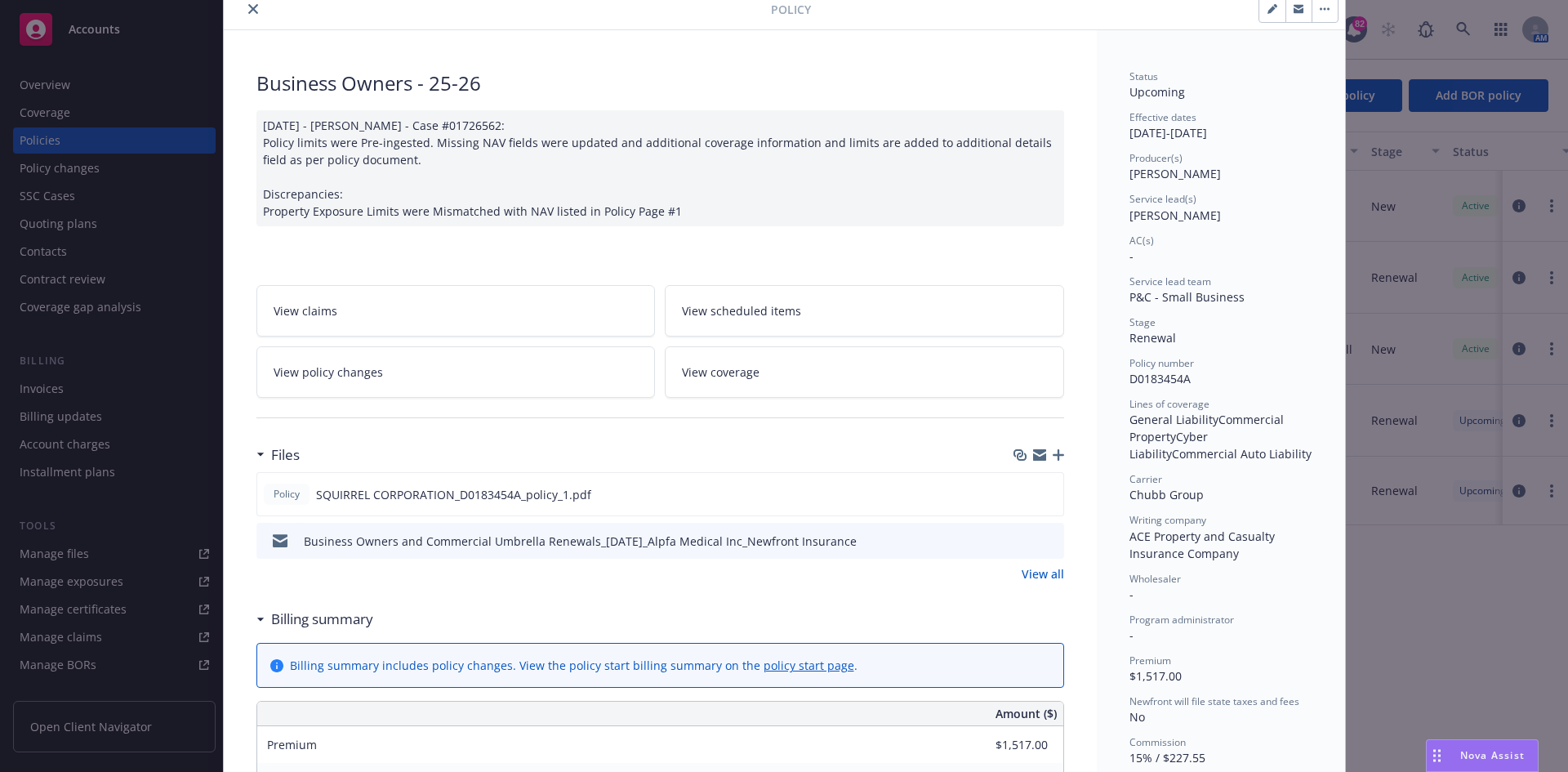
scroll to position [246, 0]
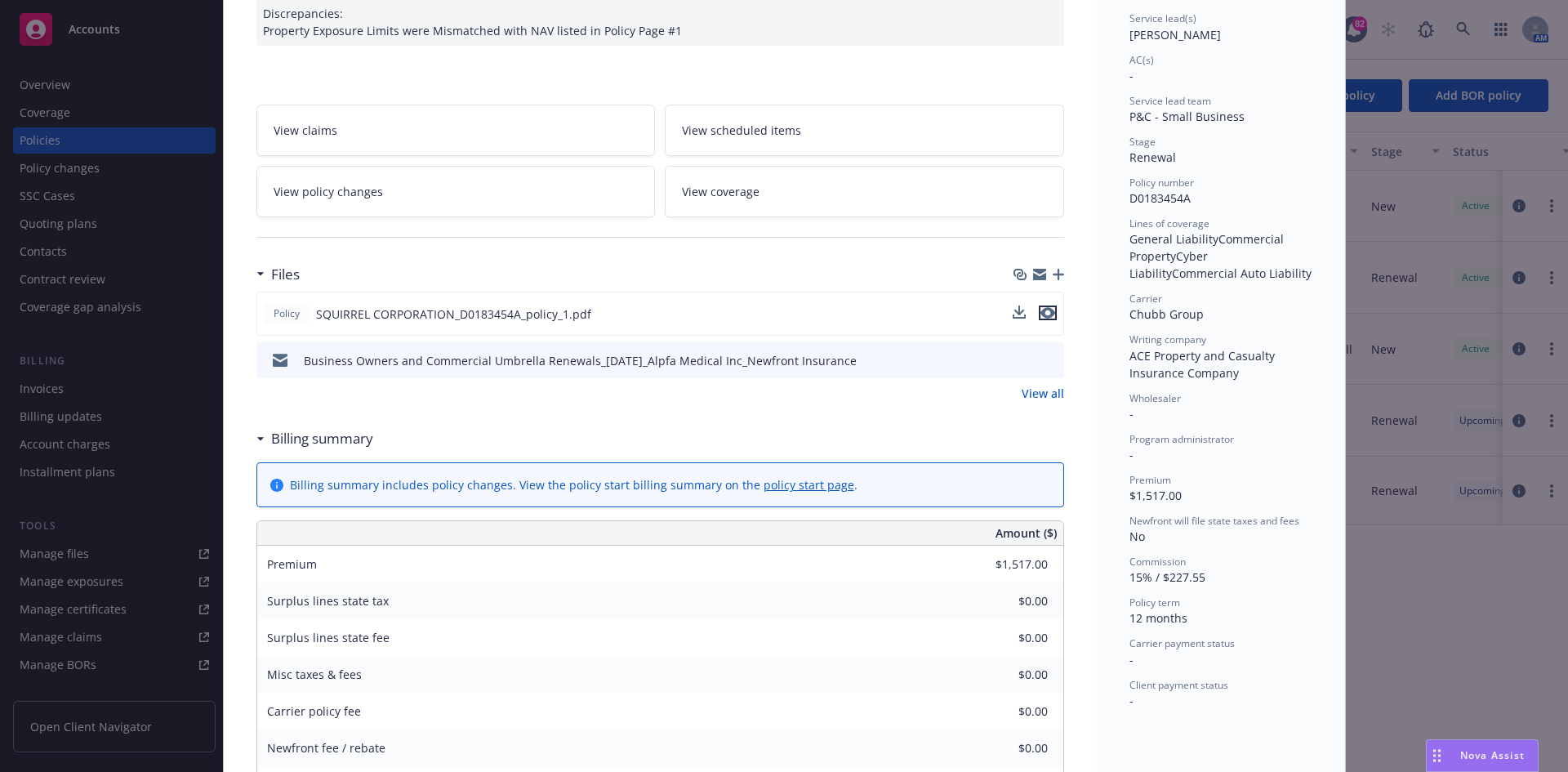
click at [1045, 312] on icon "preview file" at bounding box center [1048, 313] width 14 height 11
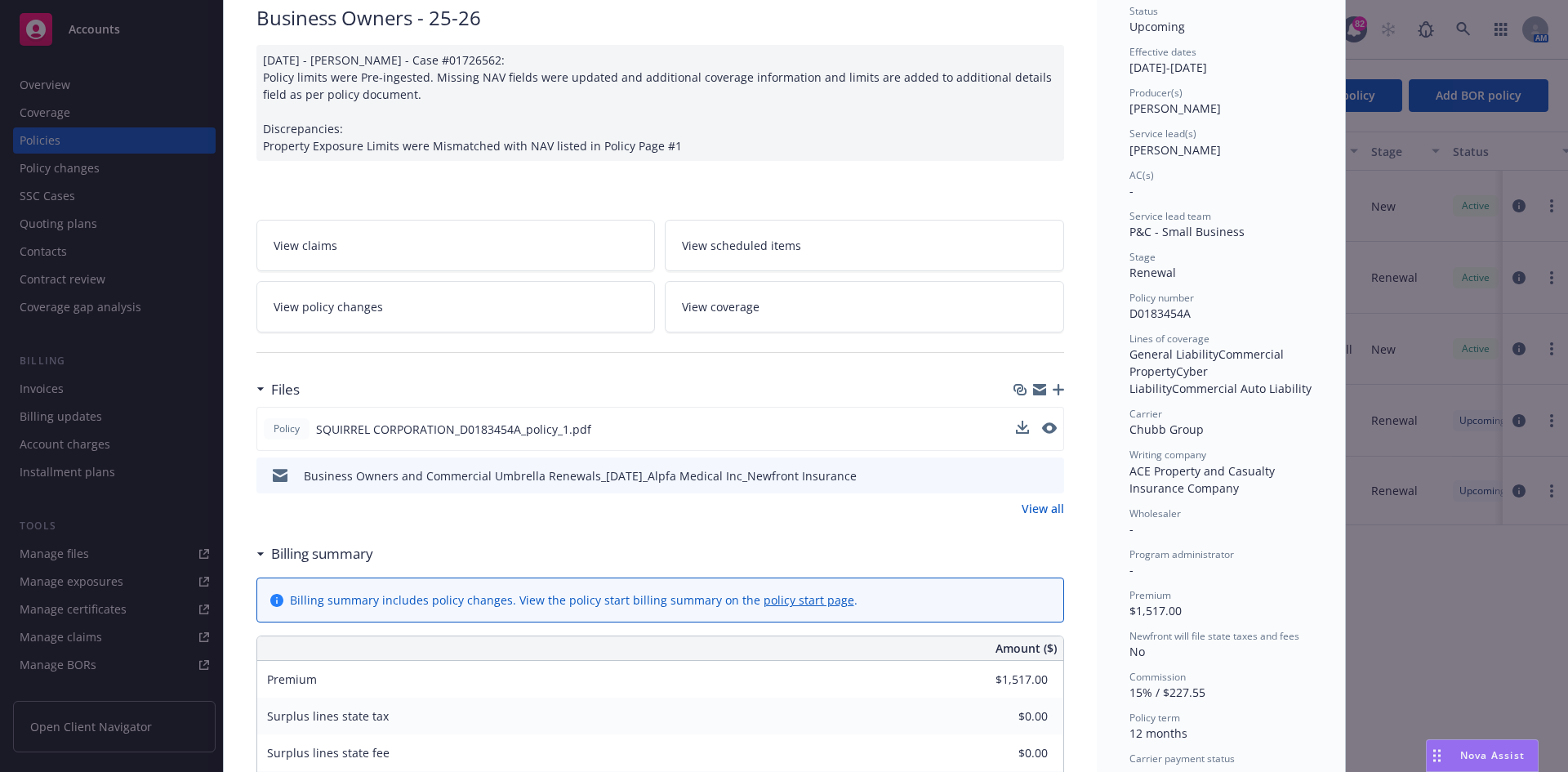
scroll to position [0, 0]
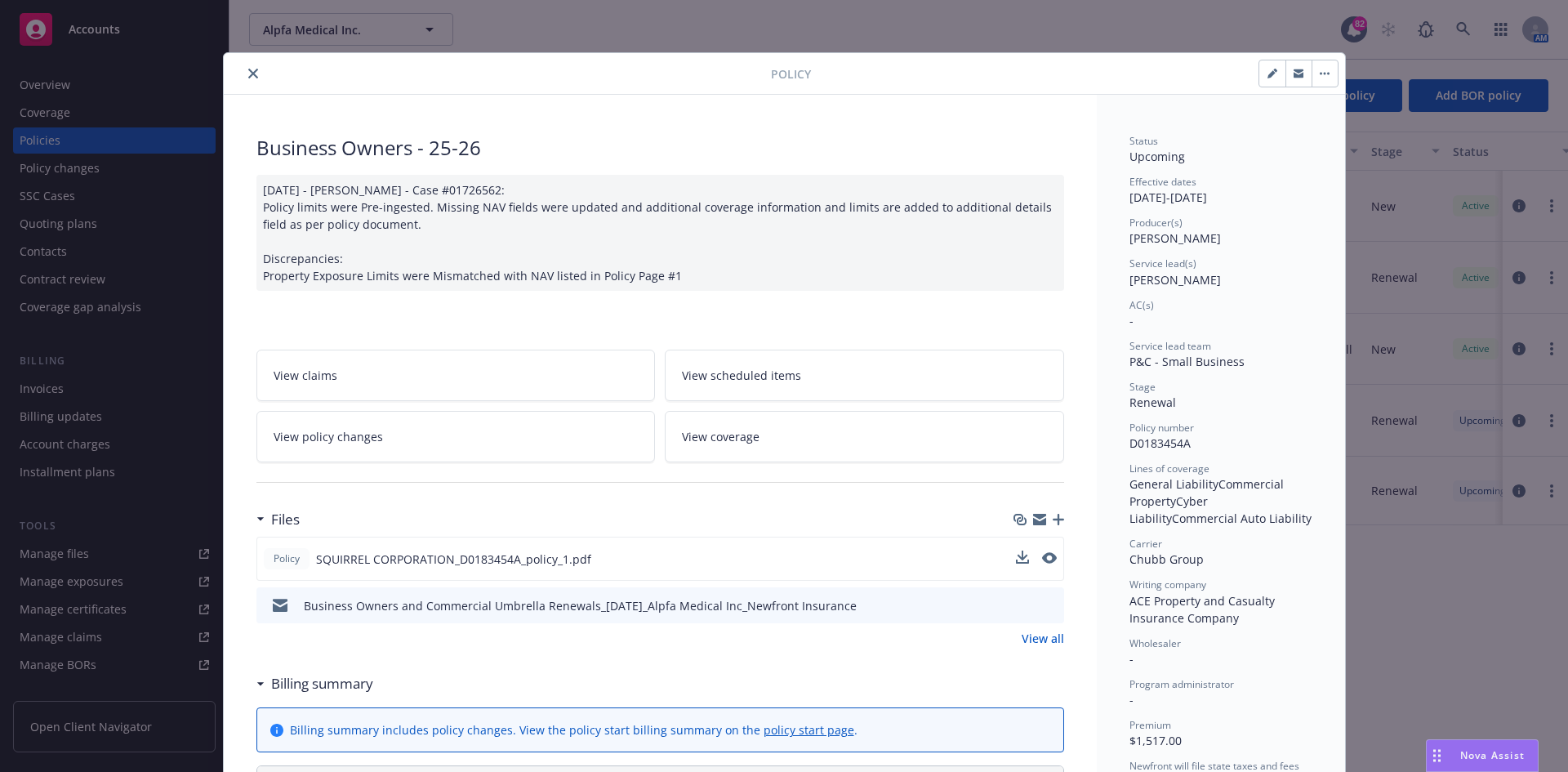
click at [248, 72] on icon "close" at bounding box center [253, 73] width 10 height 10
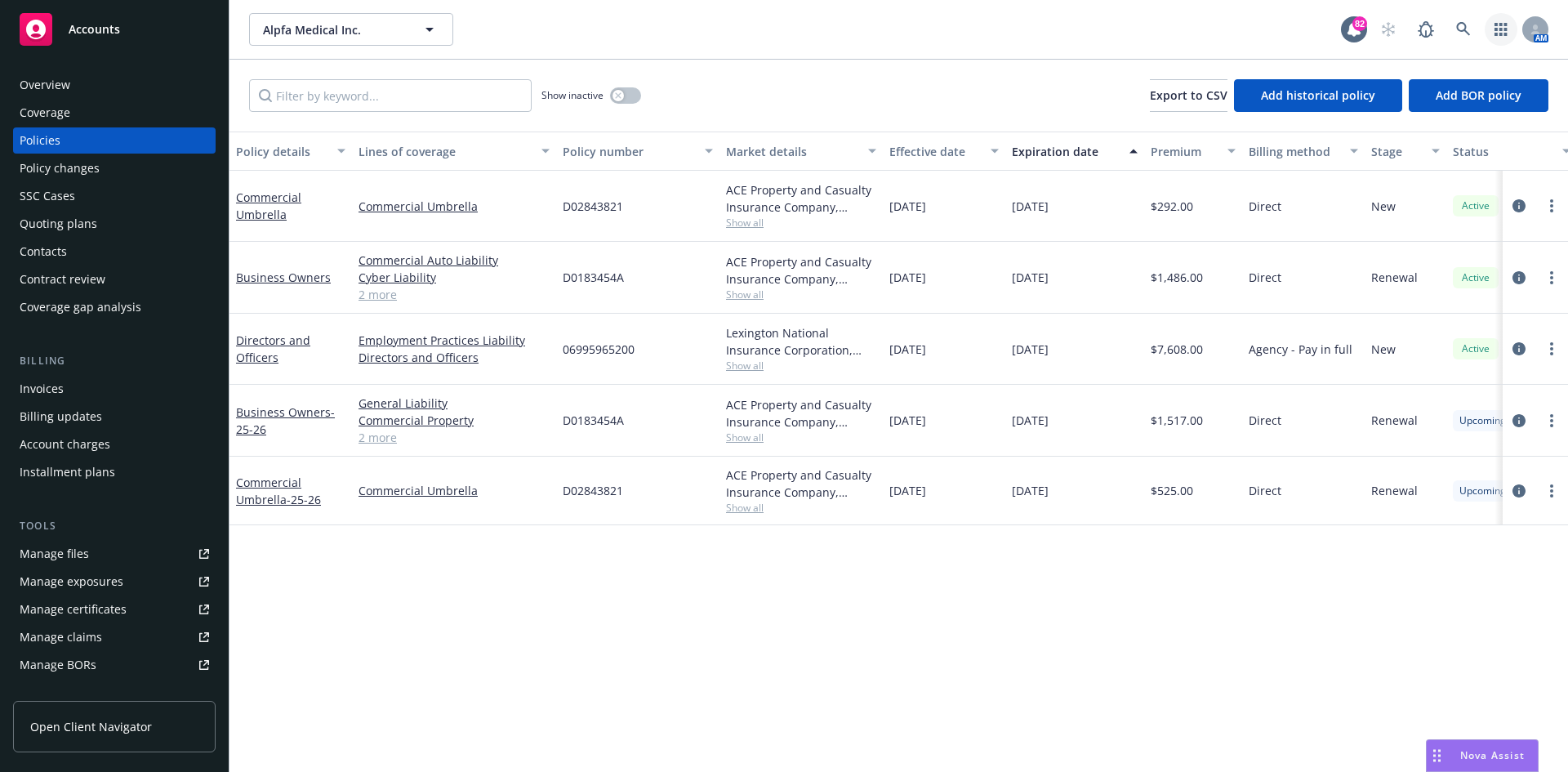
click at [1501, 29] on icon "button" at bounding box center [1500, 30] width 12 height 13
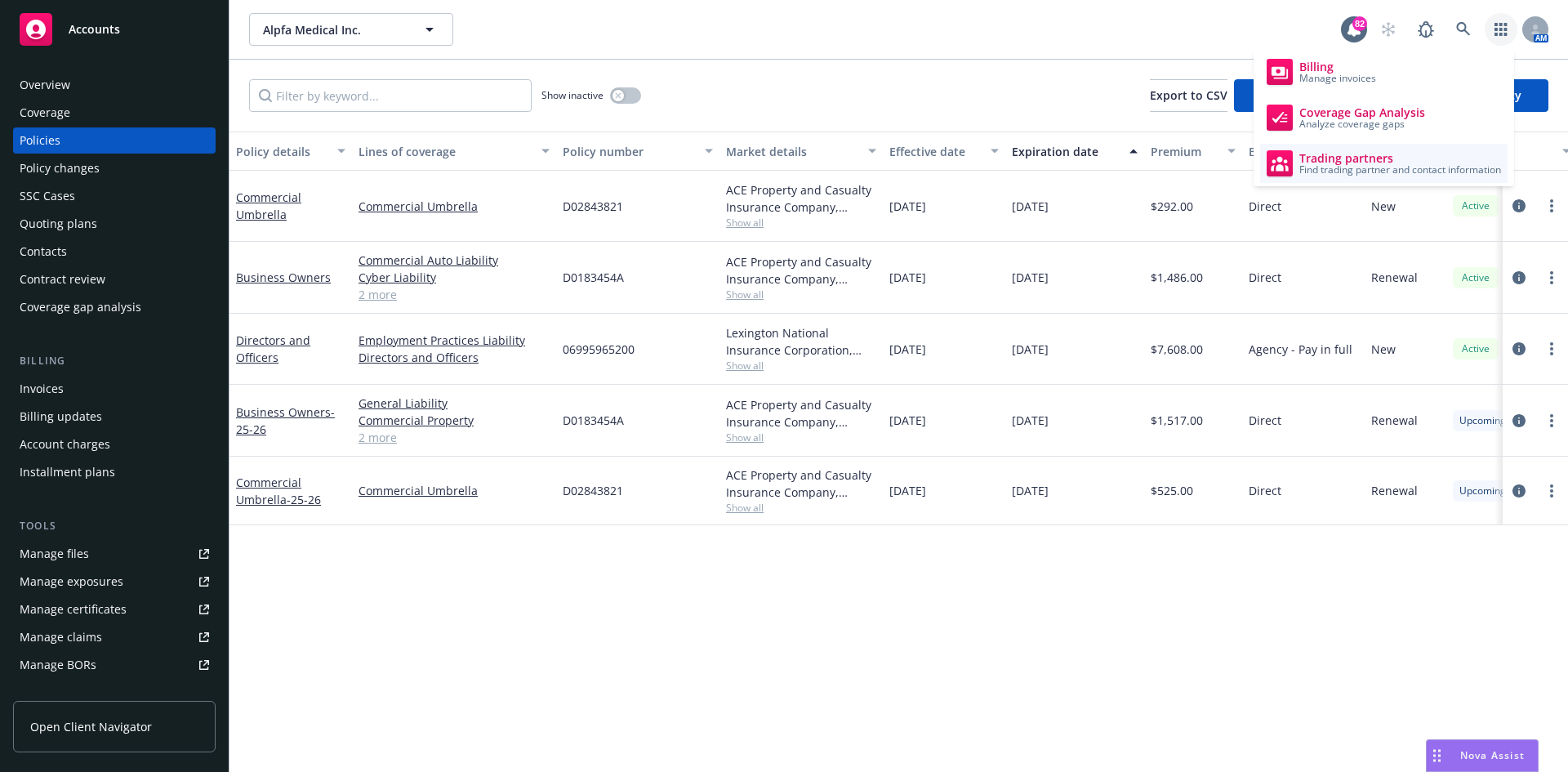
click at [1361, 165] on span "Find trading partner and contact information" at bounding box center [1401, 169] width 202 height 10
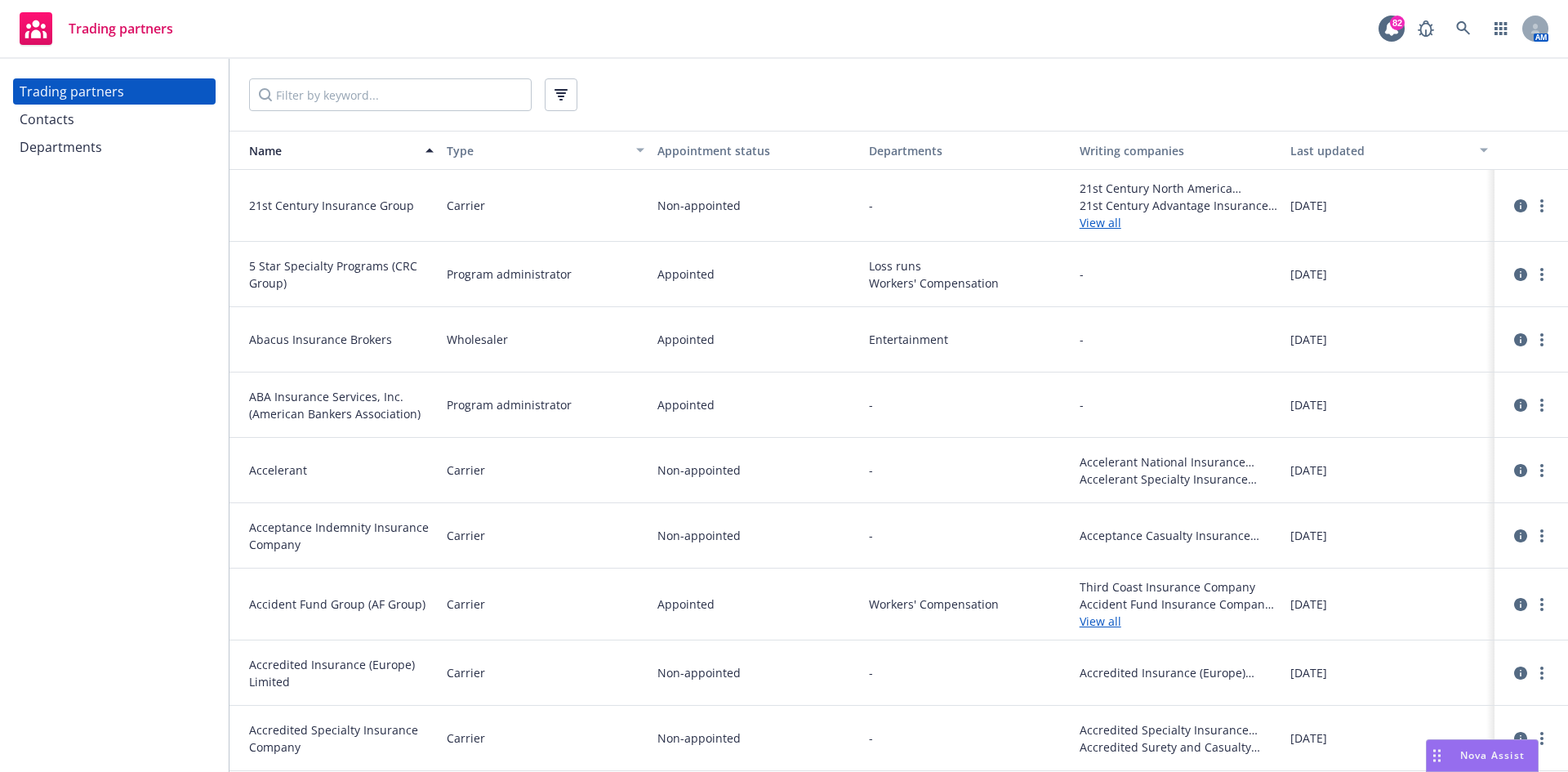
click at [72, 114] on div "Contacts" at bounding box center [48, 119] width 55 height 26
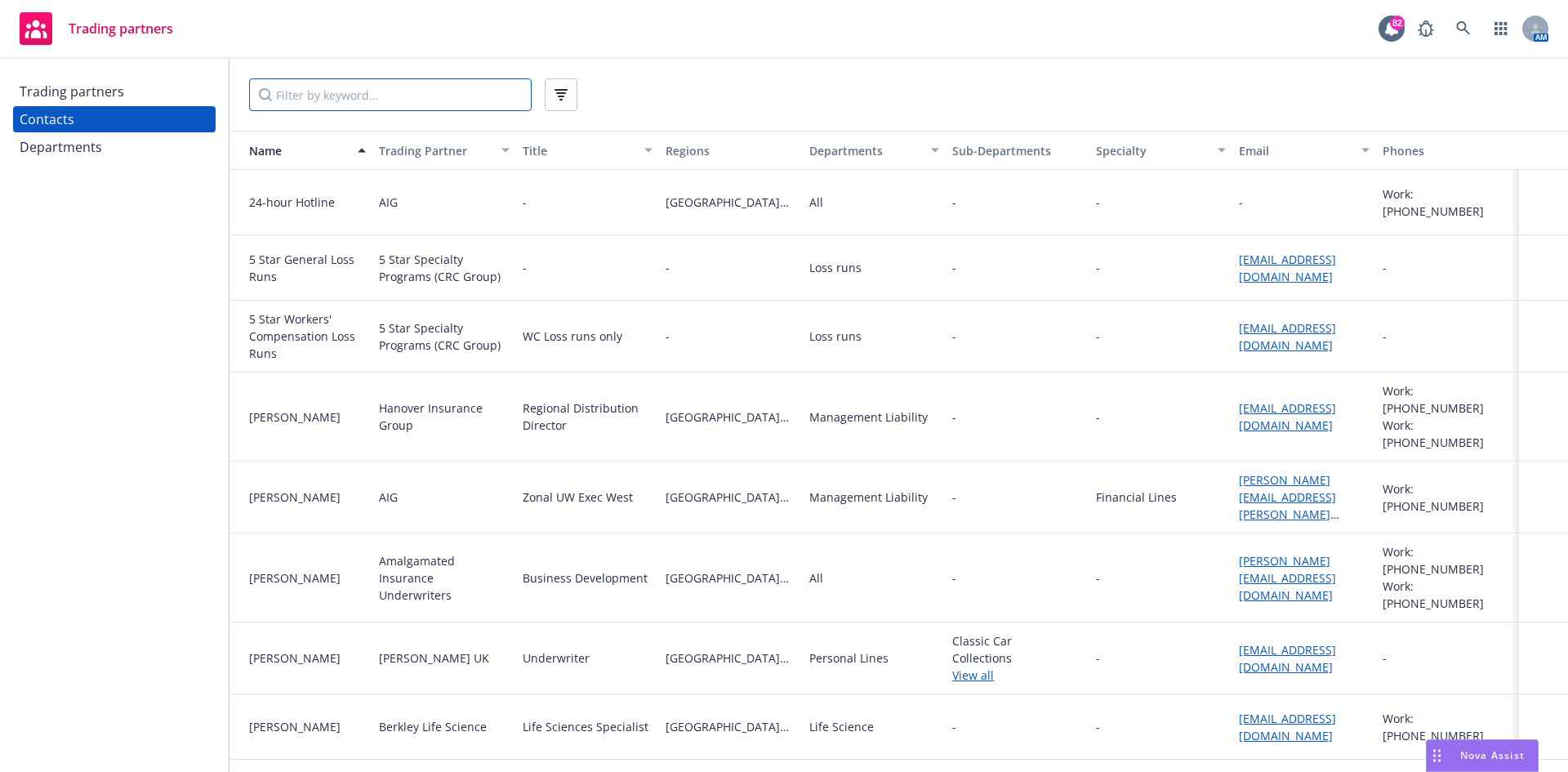
click at [310, 88] on input "Filter by keyword..." at bounding box center [390, 94] width 283 height 32
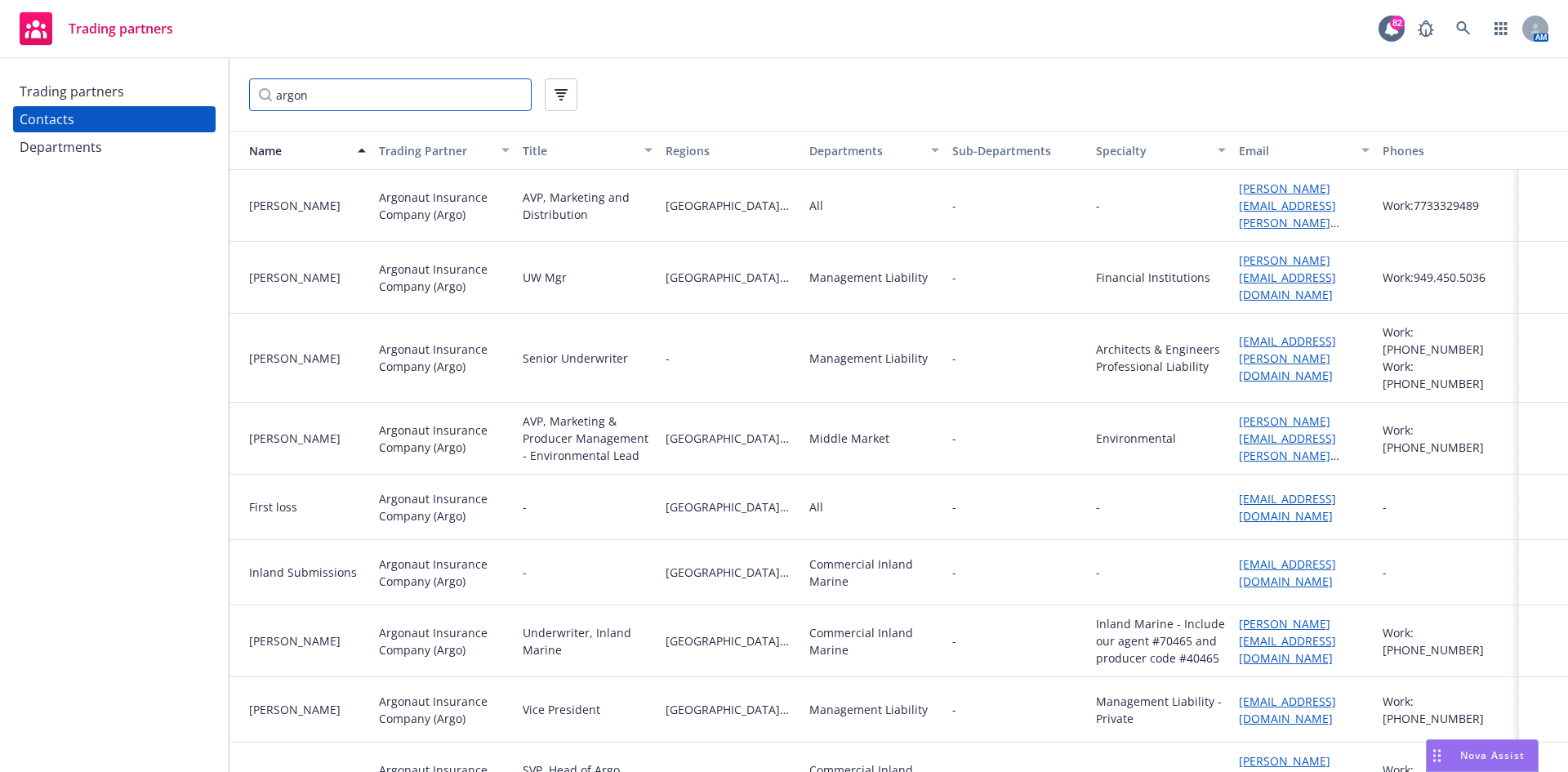
drag, startPoint x: 329, startPoint y: 101, endPoint x: 254, endPoint y: 99, distance: 75.0
click at [255, 98] on input "argon" at bounding box center [390, 94] width 283 height 32
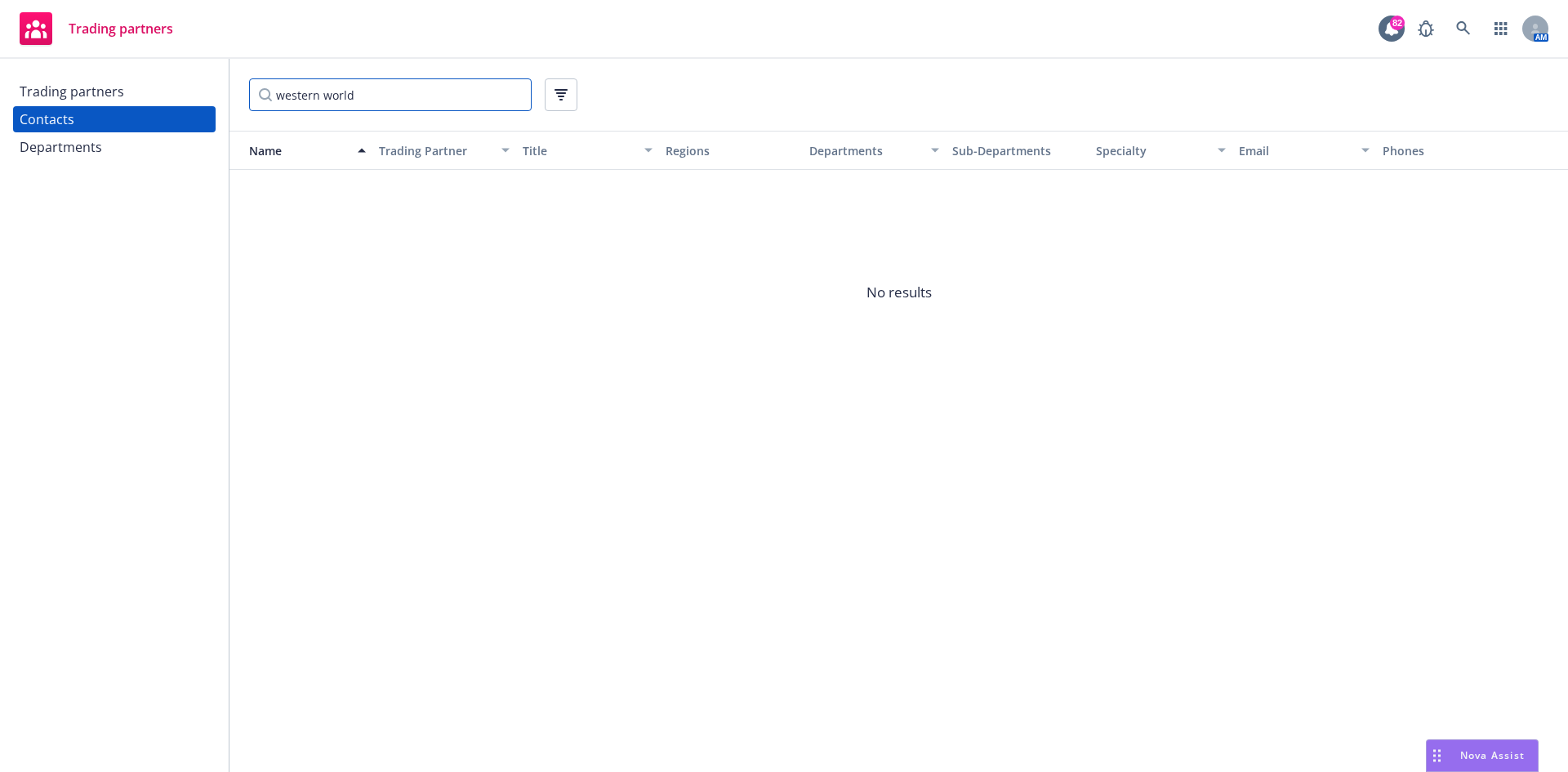
drag, startPoint x: 113, startPoint y: 76, endPoint x: 86, endPoint y: 76, distance: 27.0
click at [86, 76] on div "Trading partners Contacts Departments western world Name Trading Partner Title …" at bounding box center [784, 415] width 1568 height 713
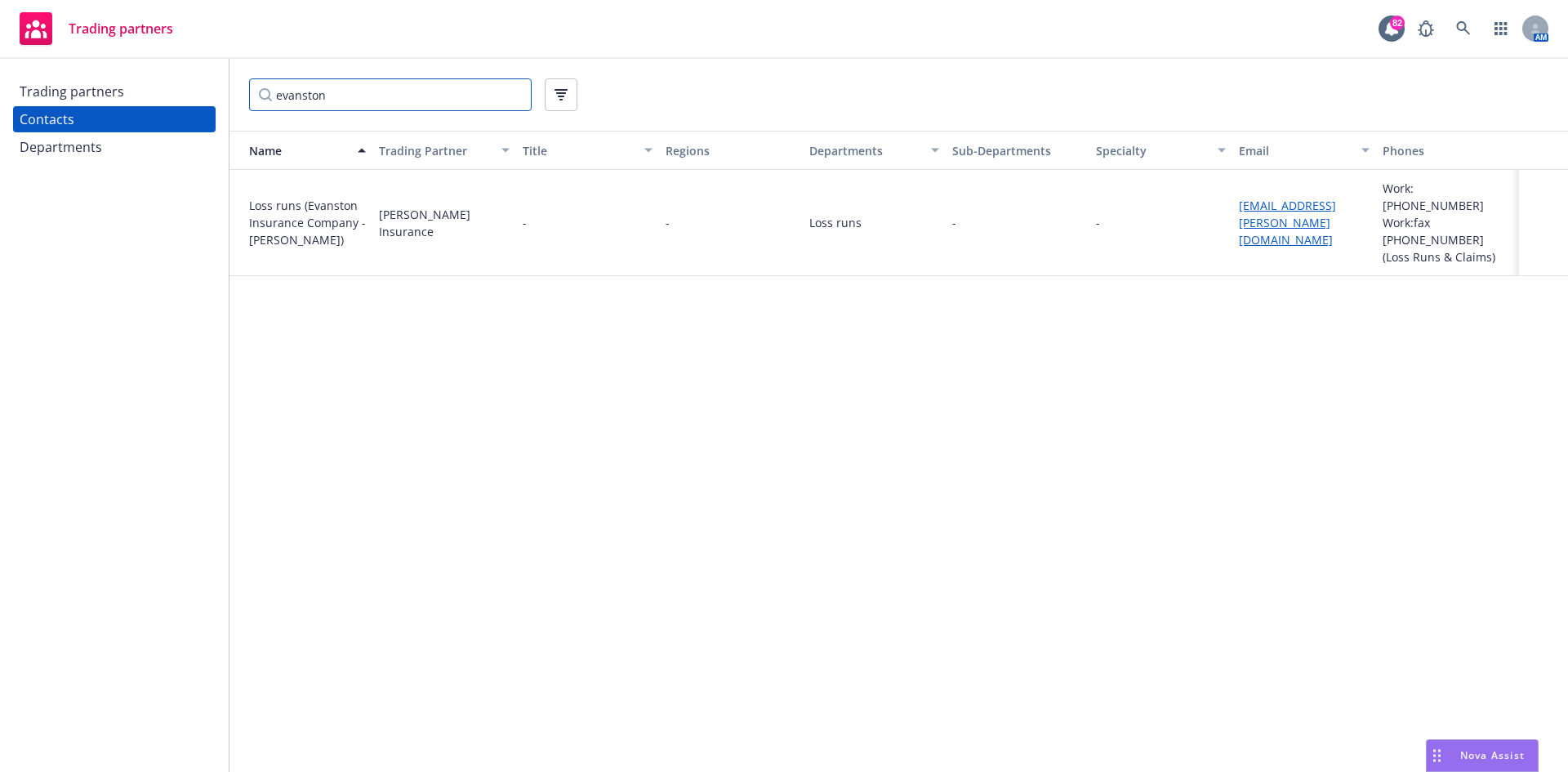
drag, startPoint x: 338, startPoint y: 95, endPoint x: 107, endPoint y: 98, distance: 231.0
click at [107, 98] on div "Trading partners Contacts Departments evanston Name Trading Partner Title Regio…" at bounding box center [784, 415] width 1568 height 713
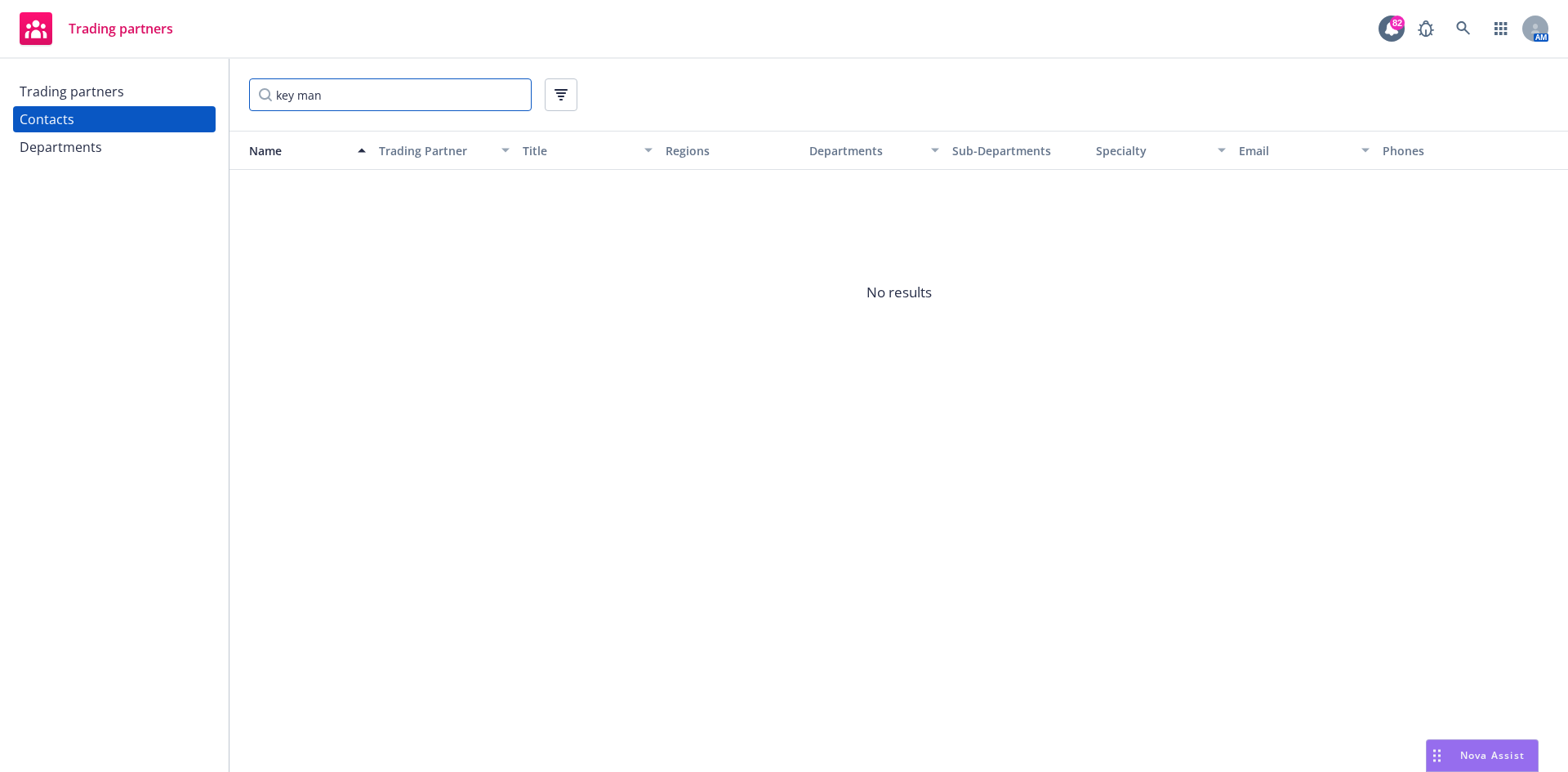
type input "key man"
click at [1505, 27] on icon "button" at bounding box center [1500, 29] width 12 height 13
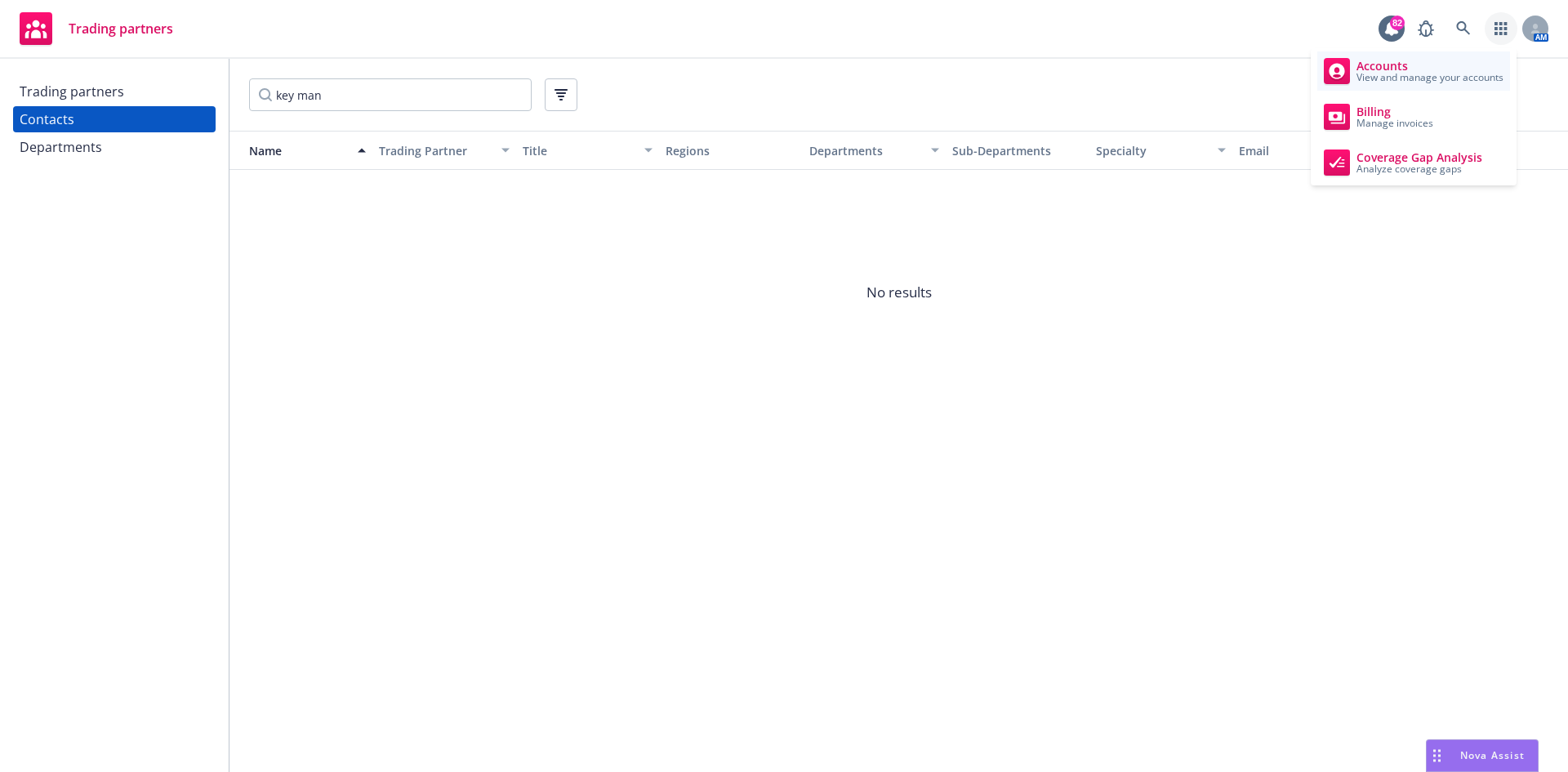
click at [1395, 72] on span "View and manage your accounts" at bounding box center [1430, 77] width 147 height 10
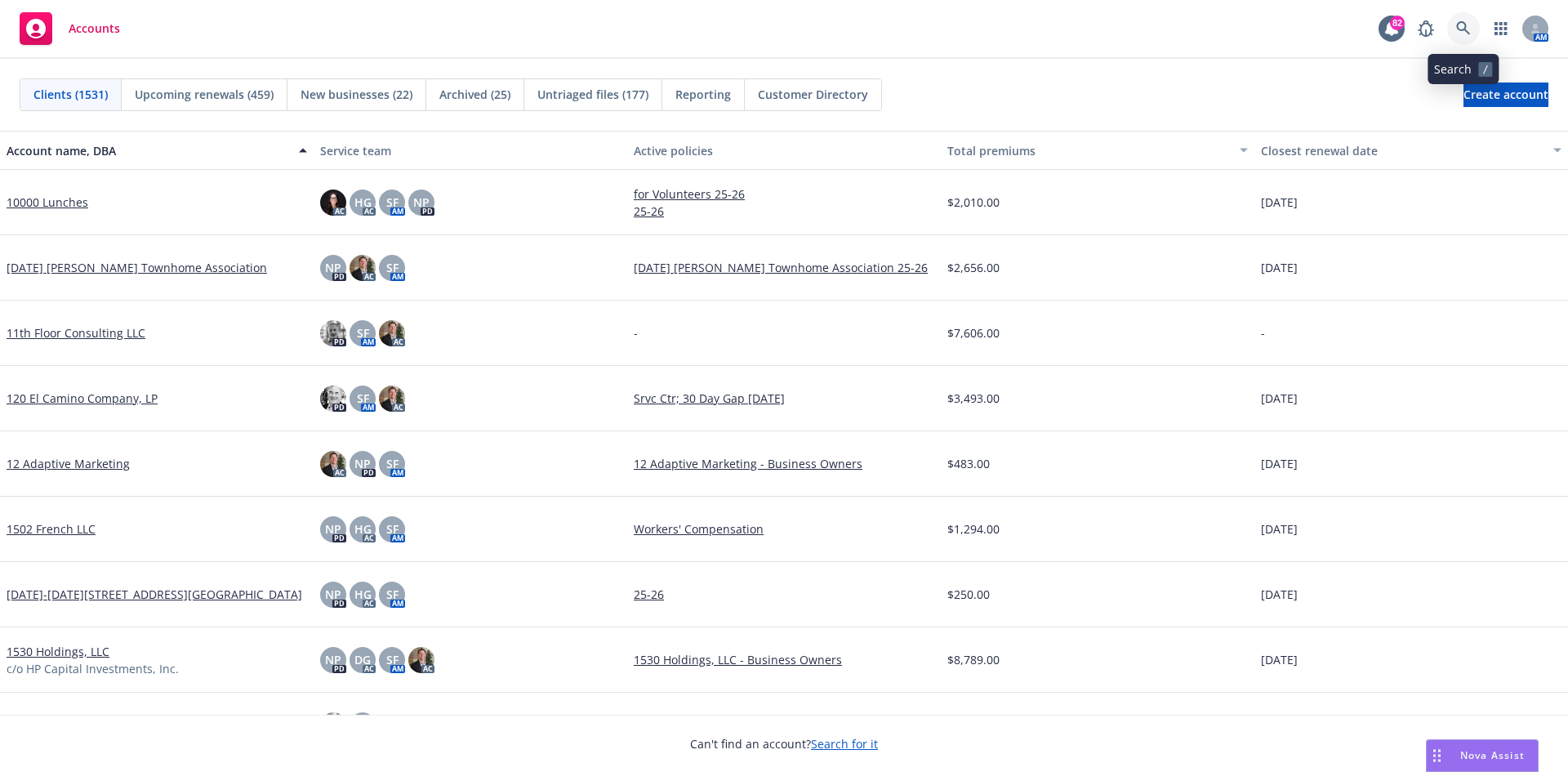
click at [1465, 28] on icon at bounding box center [1462, 28] width 14 height 14
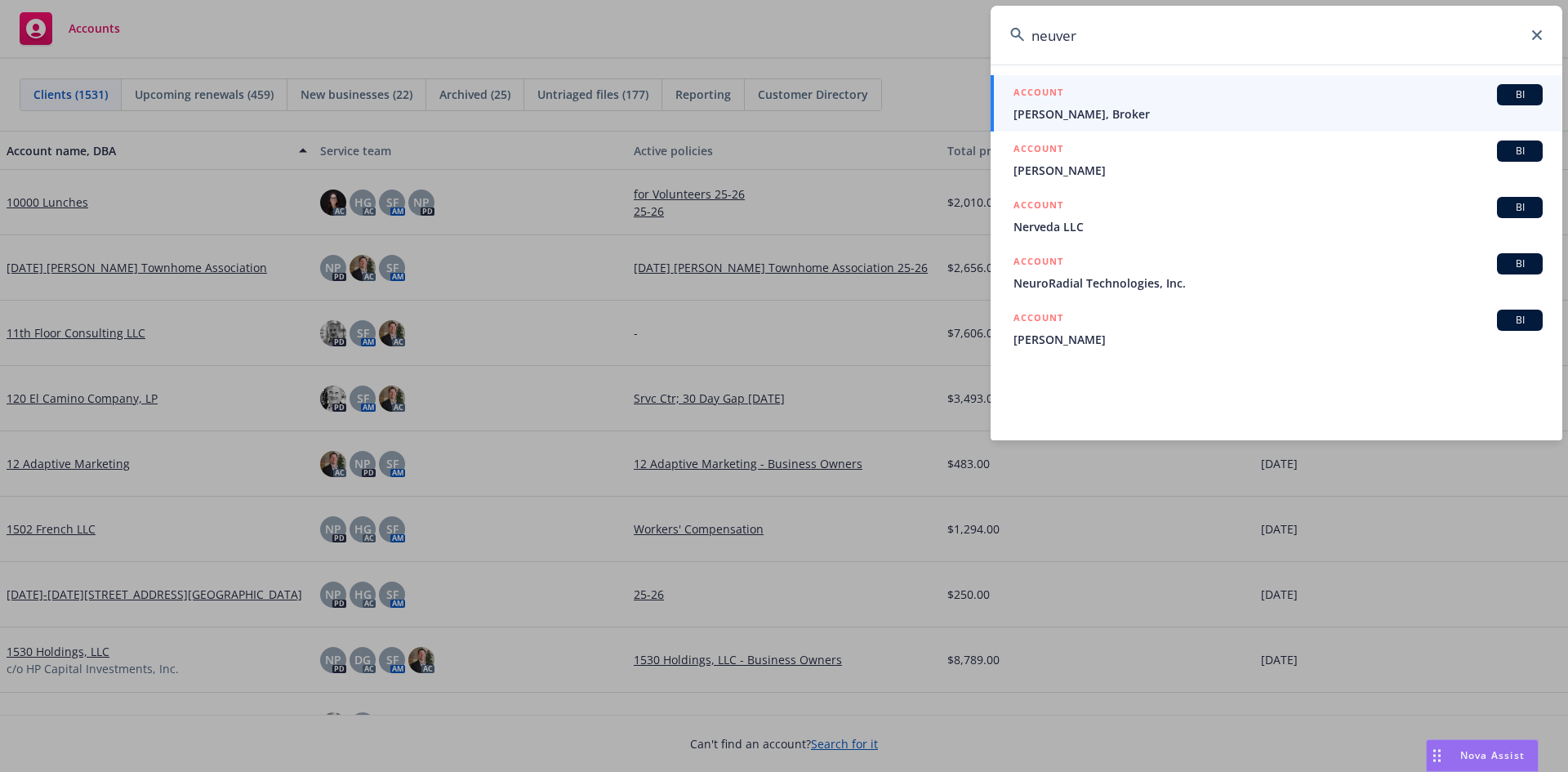
type input "neuver"
click at [1533, 37] on icon at bounding box center [1537, 35] width 10 height 10
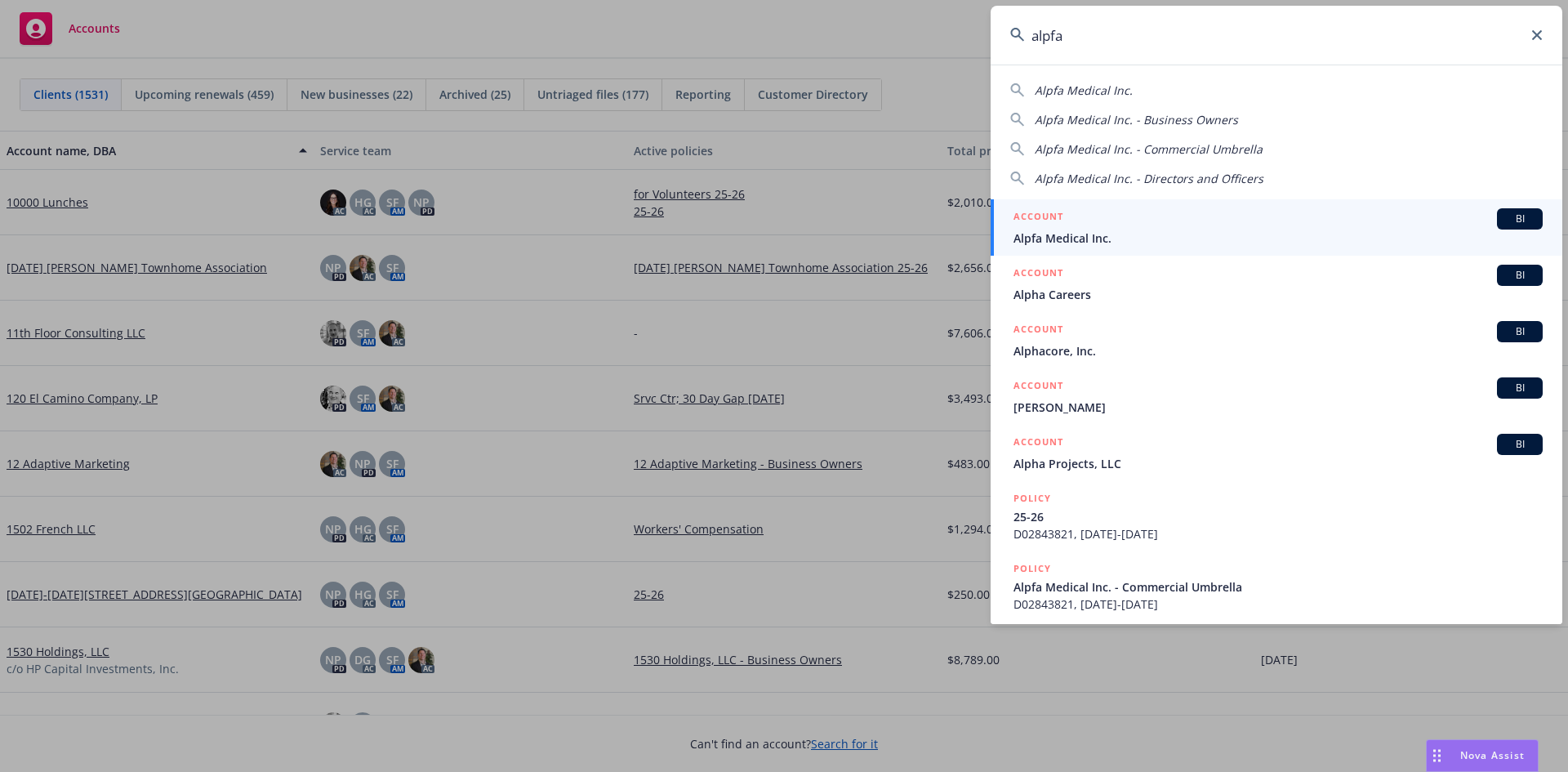
type input "alpfa"
click at [1043, 216] on h5 "ACCOUNT" at bounding box center [1038, 218] width 49 height 20
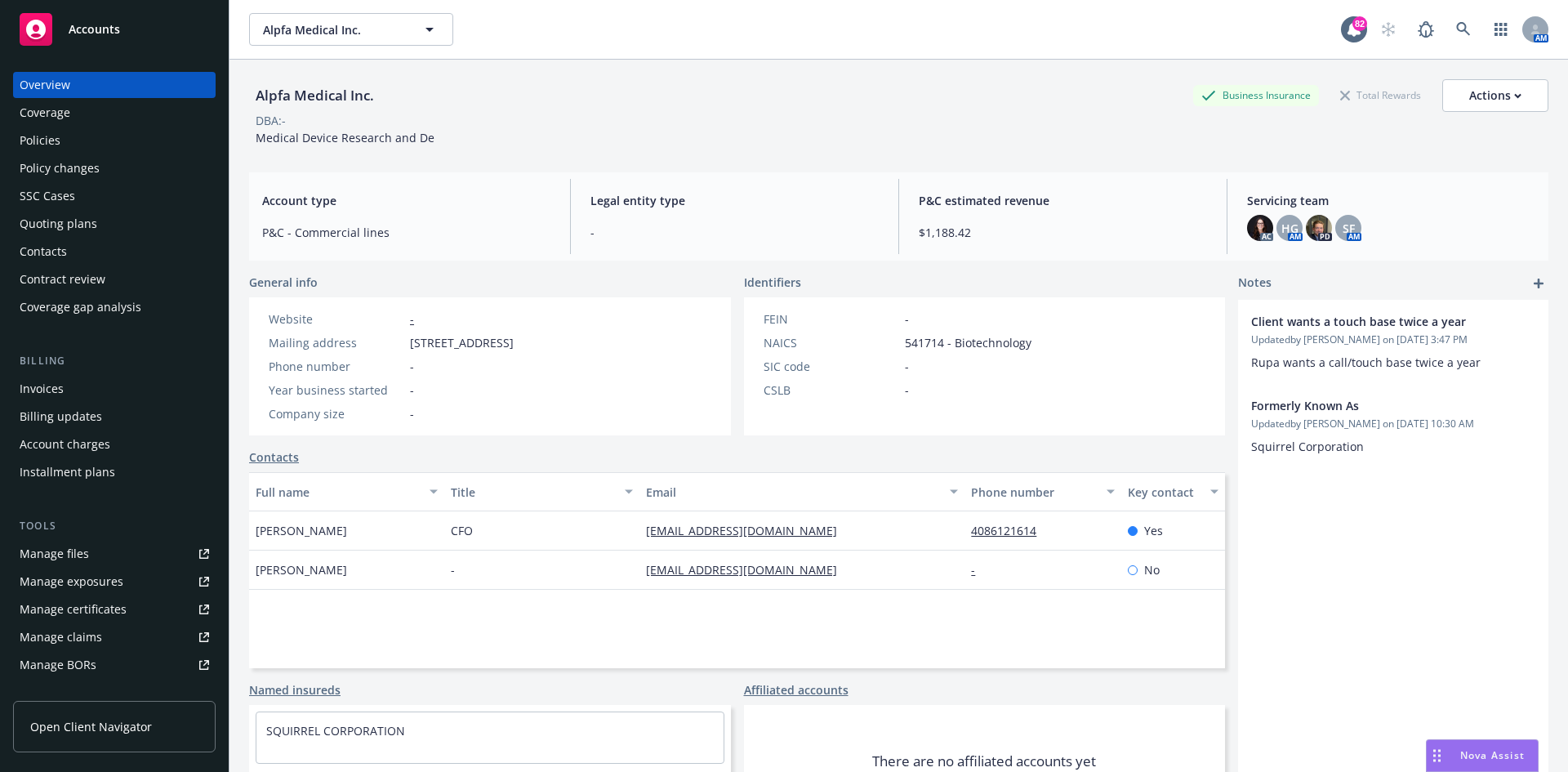
click at [745, 74] on div "Alpfa Medical Inc. Business Insurance Total Rewards Actions DBA: - Medical Devi…" at bounding box center [899, 109] width 1300 height 100
click at [54, 132] on div "Policies" at bounding box center [40, 140] width 41 height 26
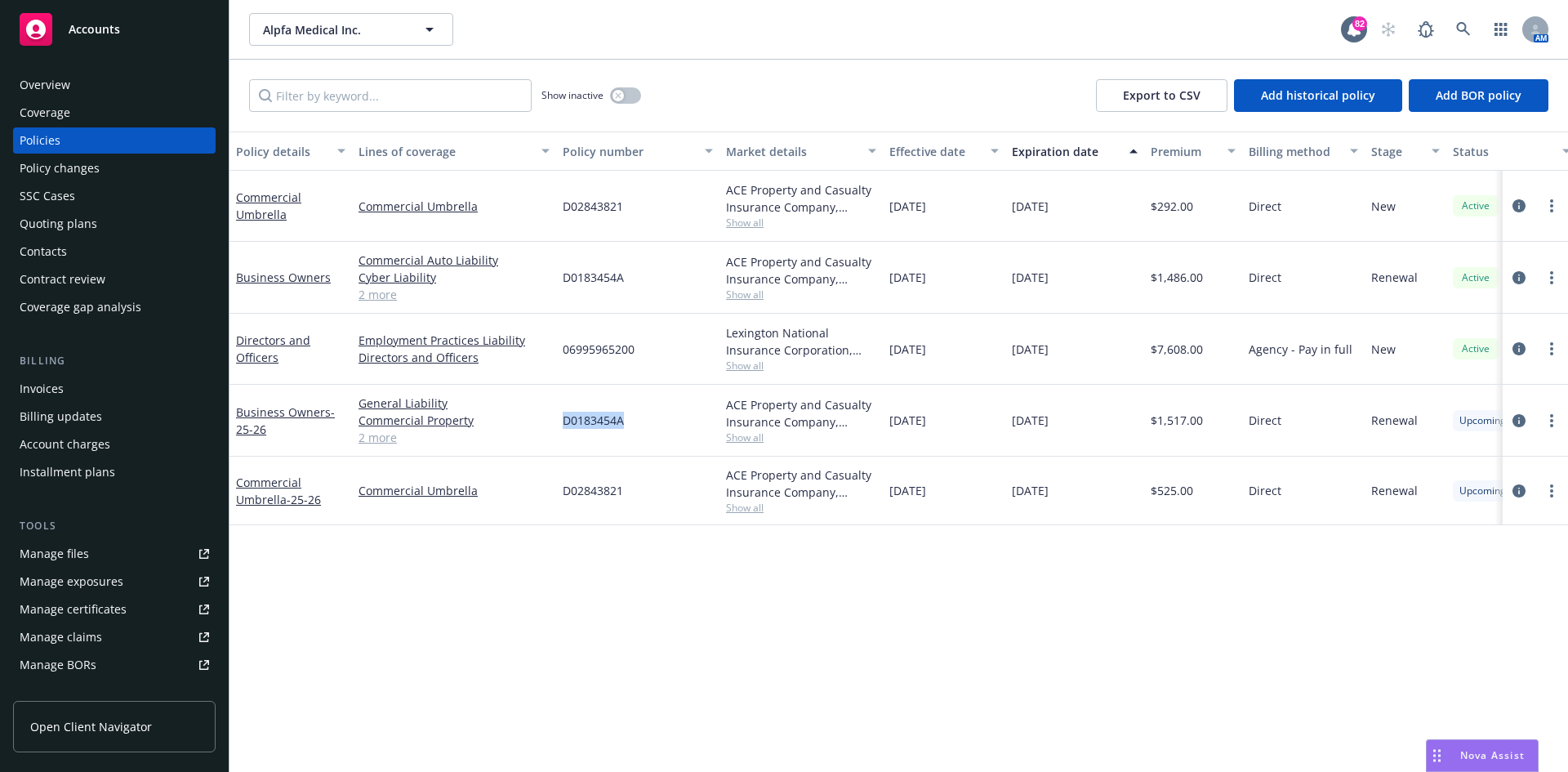
drag, startPoint x: 632, startPoint y: 422, endPoint x: 572, endPoint y: 424, distance: 60.0
click at [563, 425] on div "D0183454A" at bounding box center [638, 421] width 164 height 72
copy span "D0183454A"
click at [572, 547] on div "Policy details Lines of coverage Policy number Market details Effective date Ex…" at bounding box center [898, 451] width 1339 height 641
drag, startPoint x: 634, startPoint y: 420, endPoint x: 578, endPoint y: 419, distance: 56.0
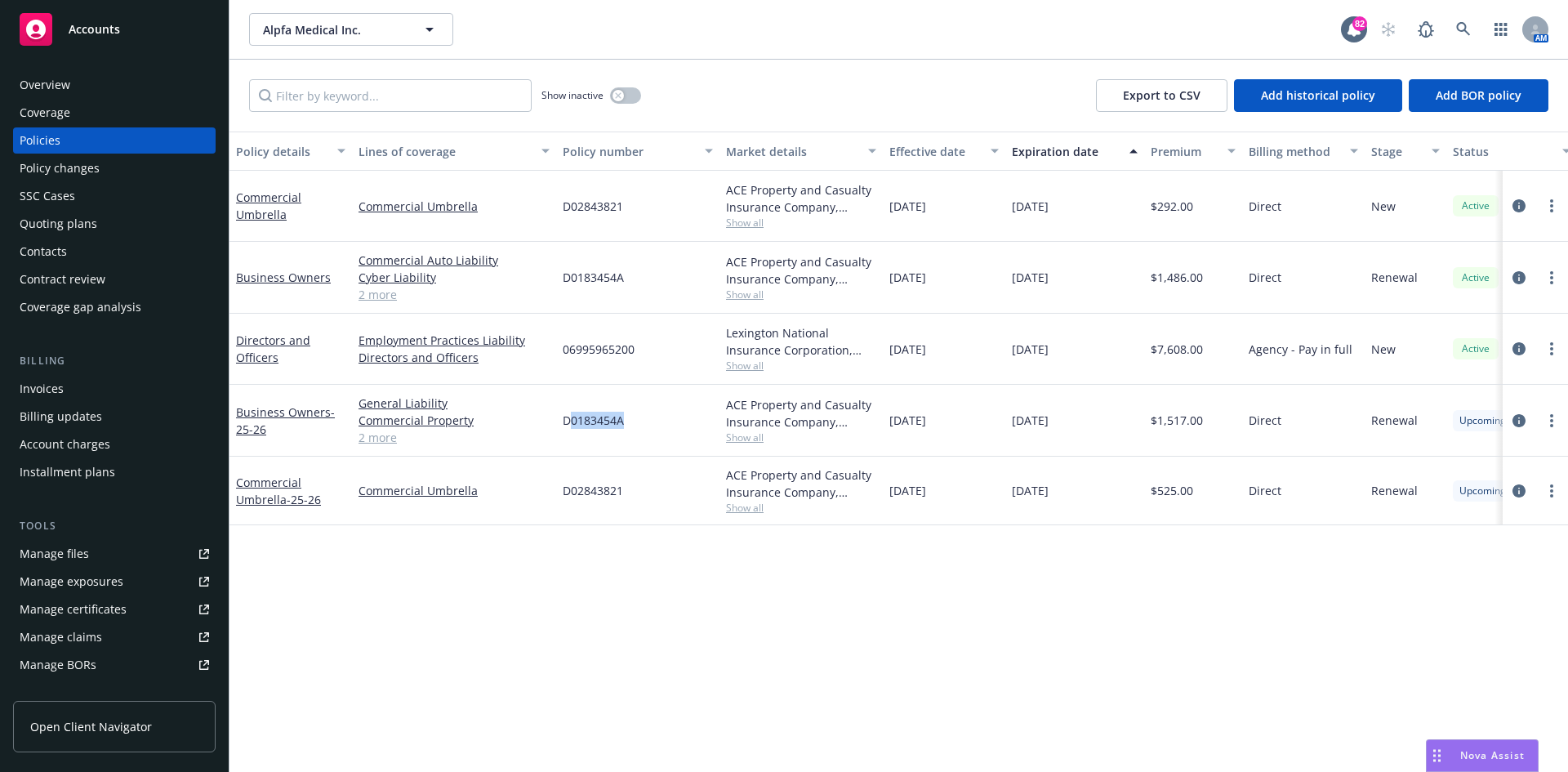
click at [574, 422] on div "D0183454A" at bounding box center [638, 421] width 164 height 72
copy span "0183454A"
click at [695, 582] on div "Policy details Lines of coverage Policy number Market details Effective date Ex…" at bounding box center [898, 451] width 1339 height 641
click at [281, 409] on link "Business Owners - 25-26" at bounding box center [285, 421] width 99 height 32
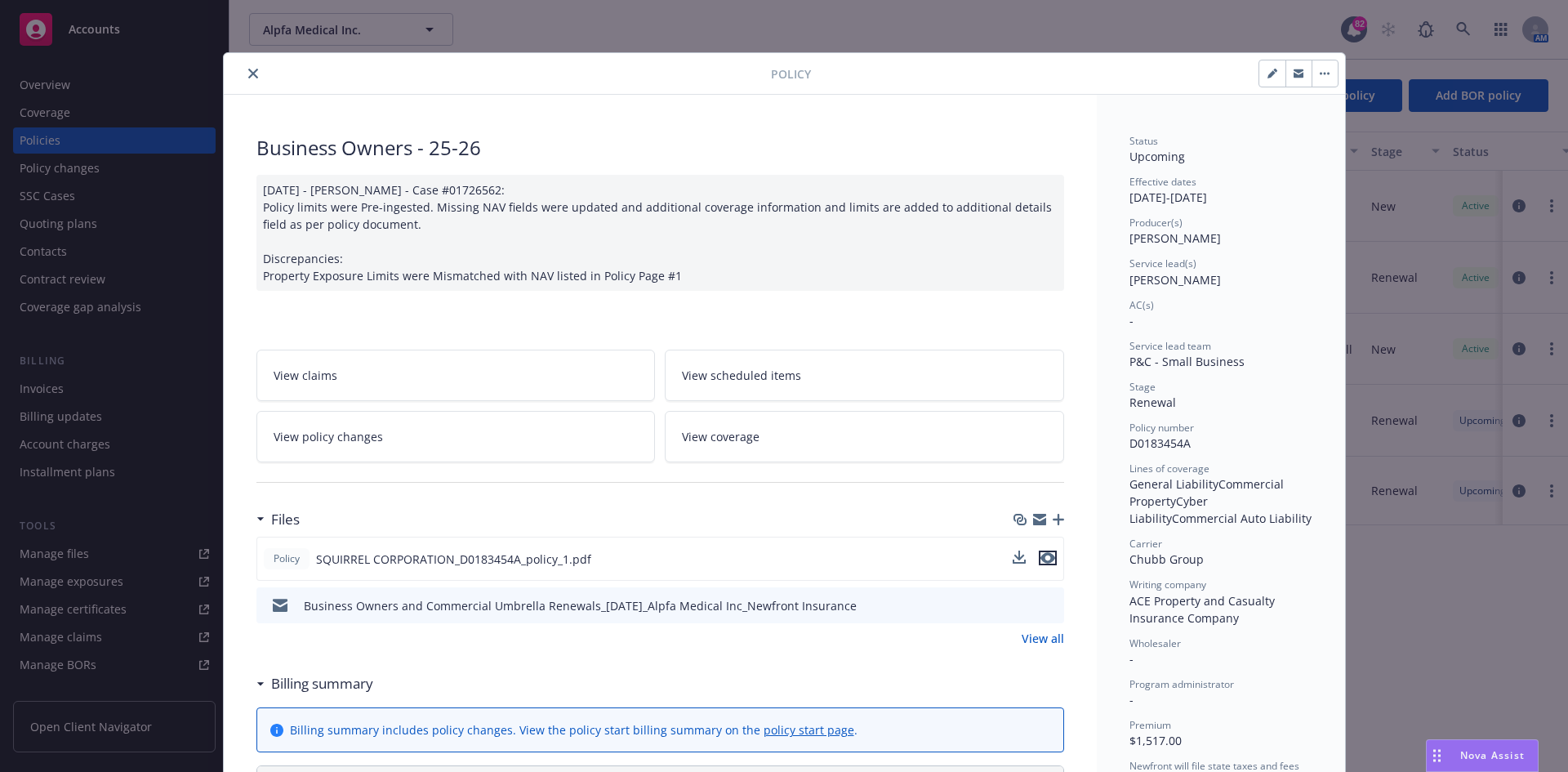
click at [1044, 556] on icon "preview file" at bounding box center [1048, 558] width 14 height 11
click at [244, 76] on button "close" at bounding box center [253, 73] width 20 height 20
